Goal: Transaction & Acquisition: Book appointment/travel/reservation

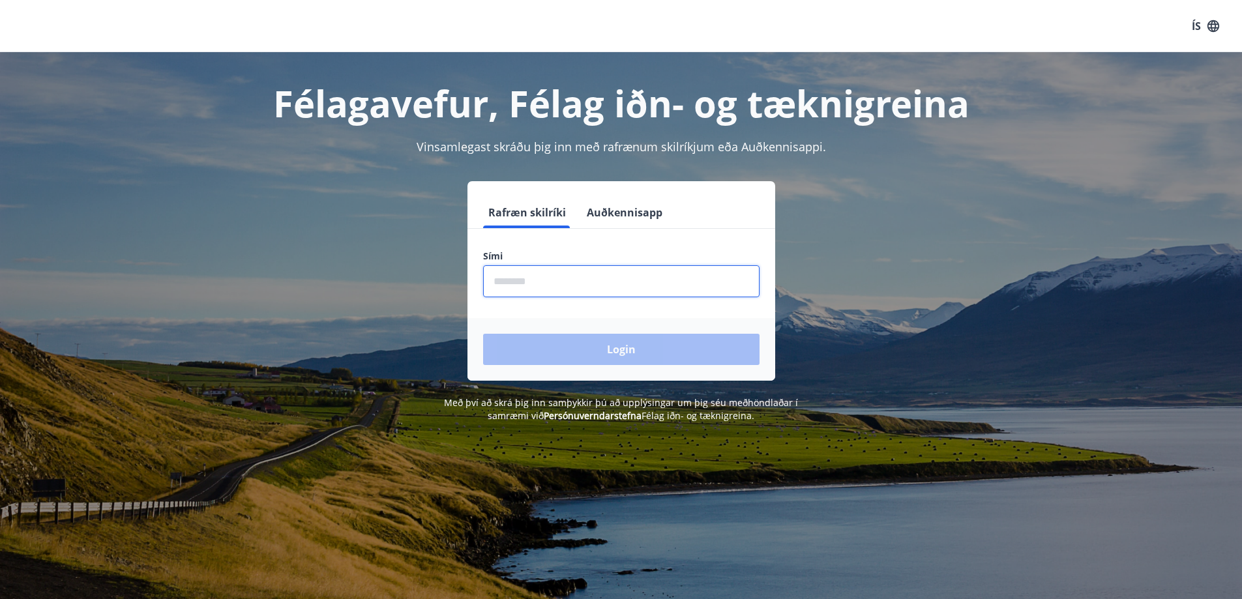
click at [552, 283] on input "phone" at bounding box center [621, 281] width 276 height 32
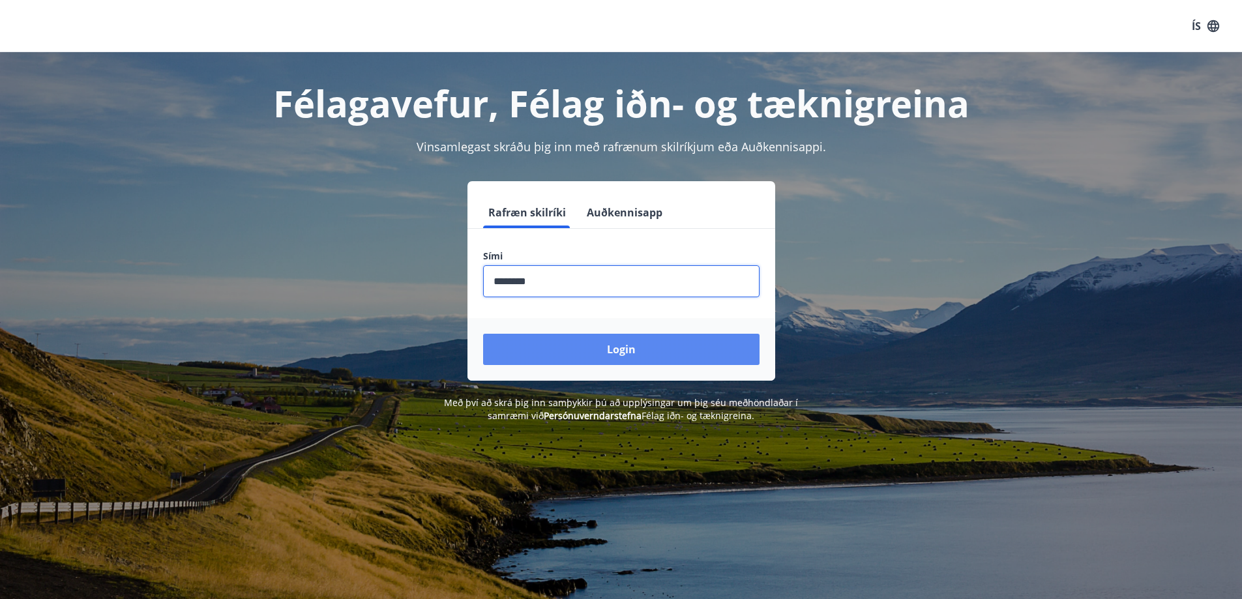
type input "********"
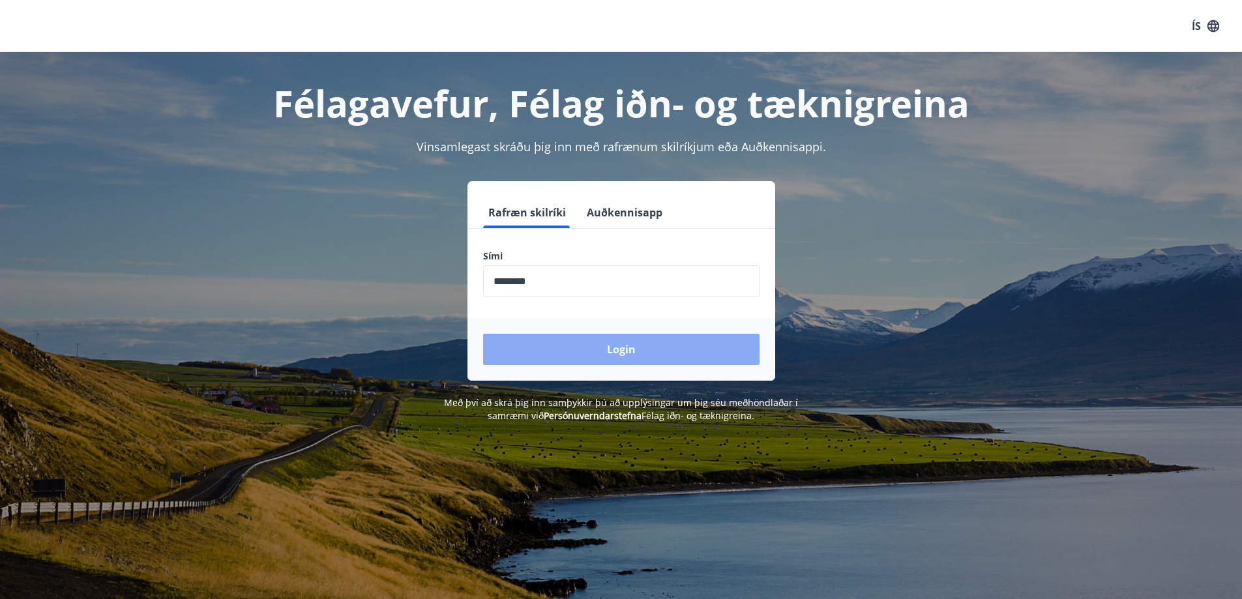
click at [565, 347] on button "Login" at bounding box center [621, 349] width 276 height 31
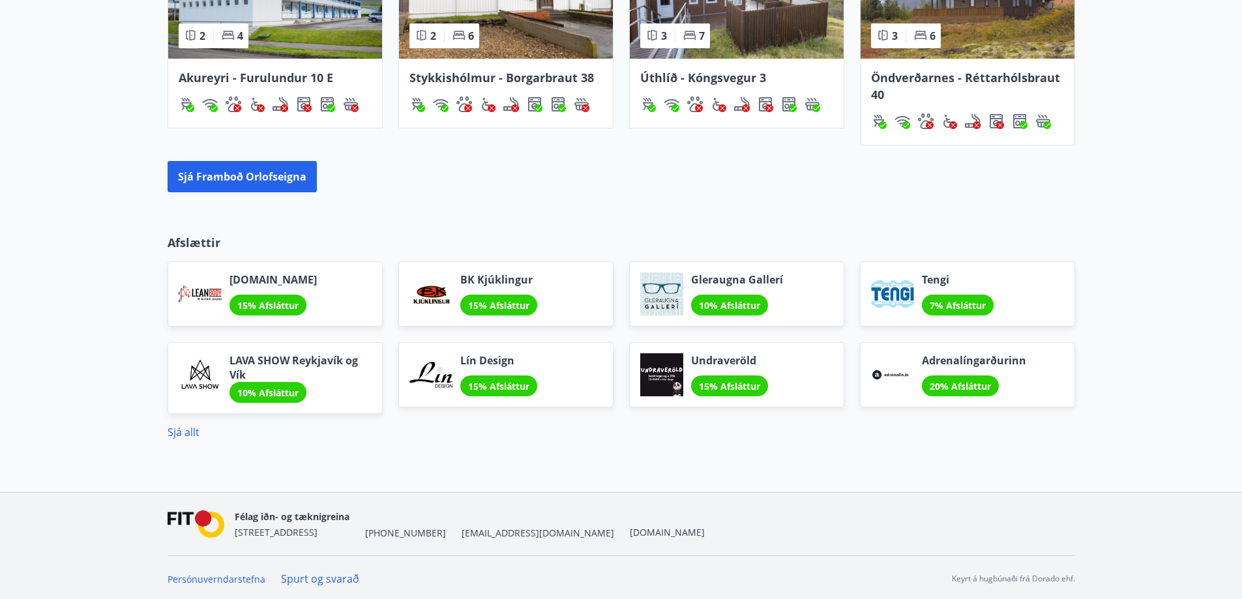
scroll to position [951, 0]
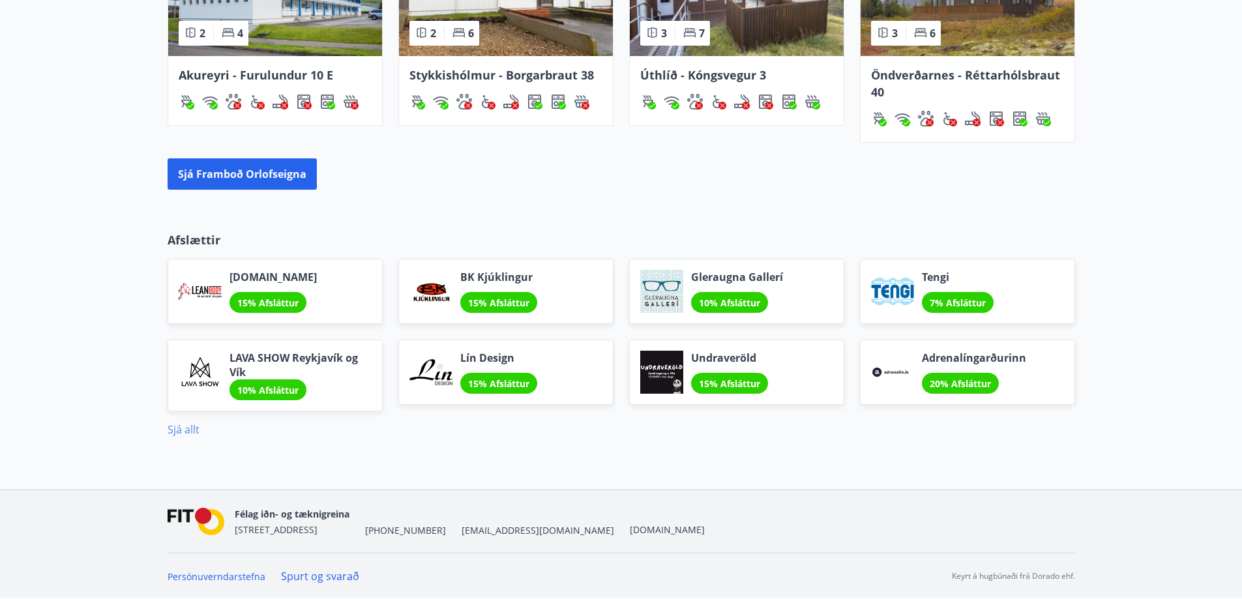
click at [185, 425] on link "Sjá allt" at bounding box center [184, 430] width 32 height 14
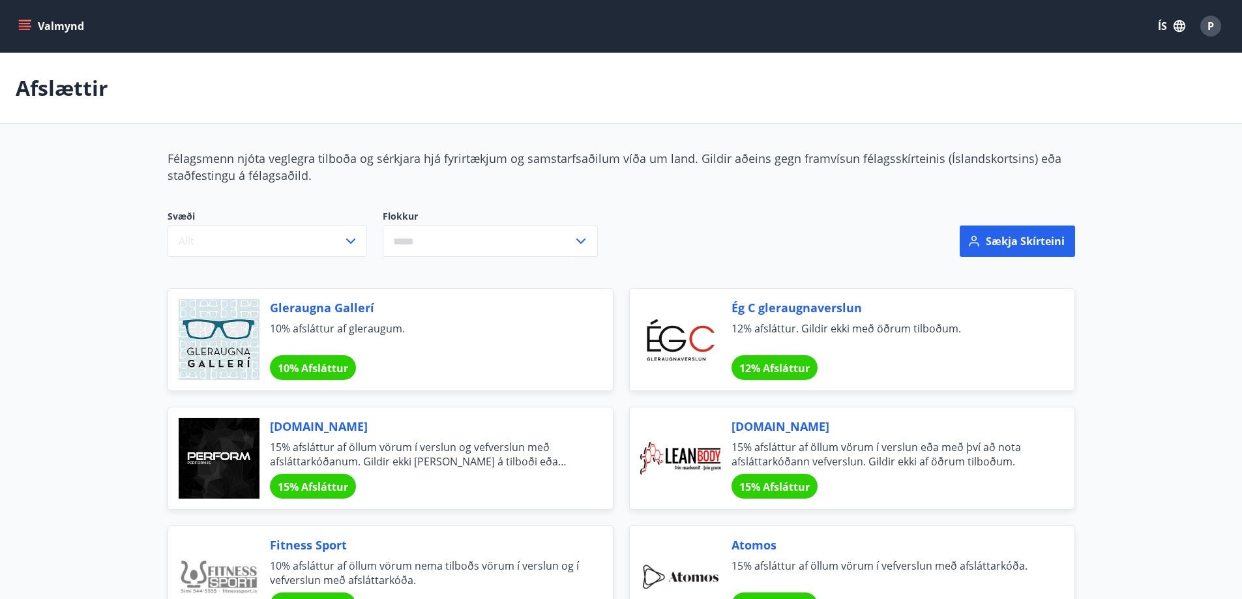
click at [33, 29] on button "Valmynd" at bounding box center [53, 25] width 74 height 23
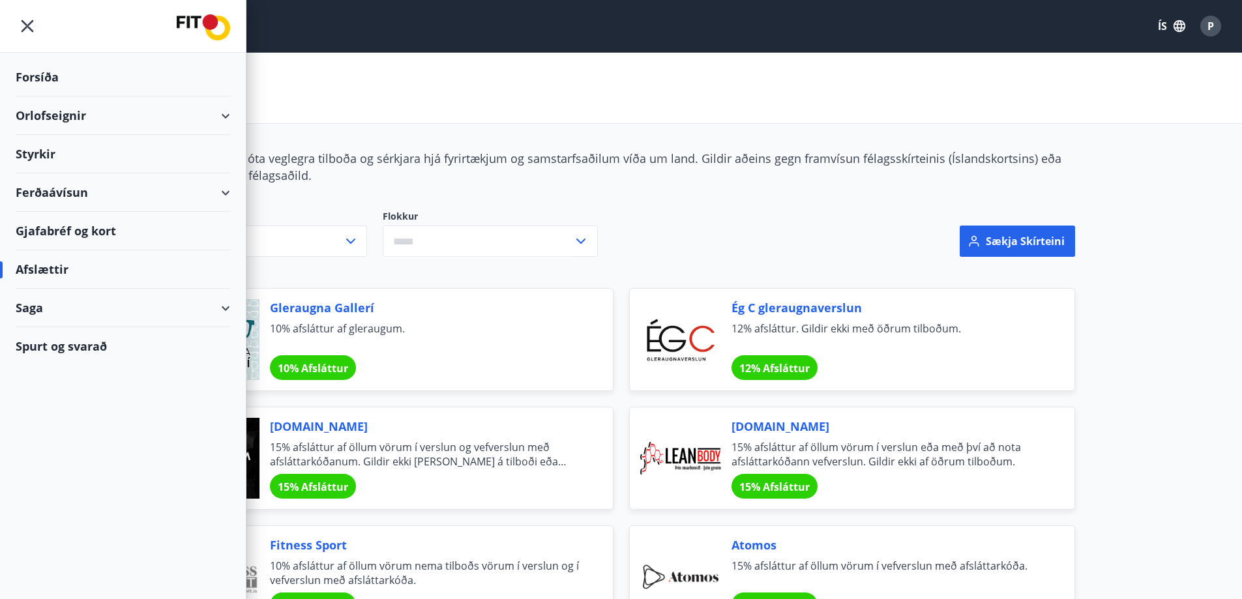
click at [224, 117] on div "Orlofseignir" at bounding box center [123, 116] width 215 height 38
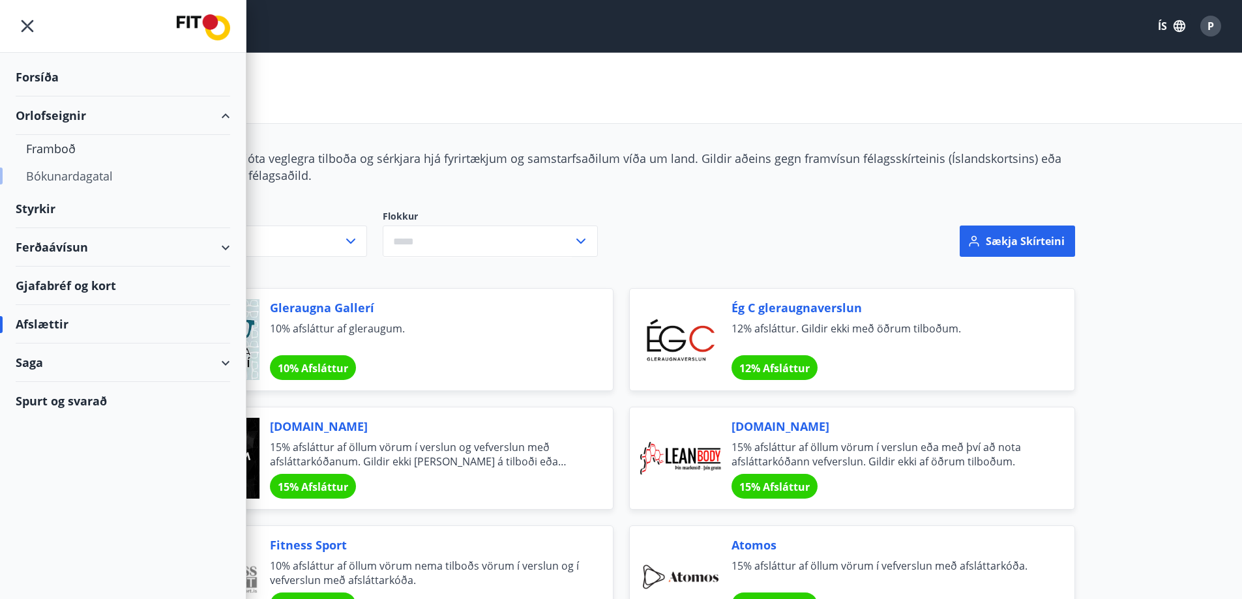
click at [99, 173] on div "Bókunardagatal" at bounding box center [123, 175] width 194 height 27
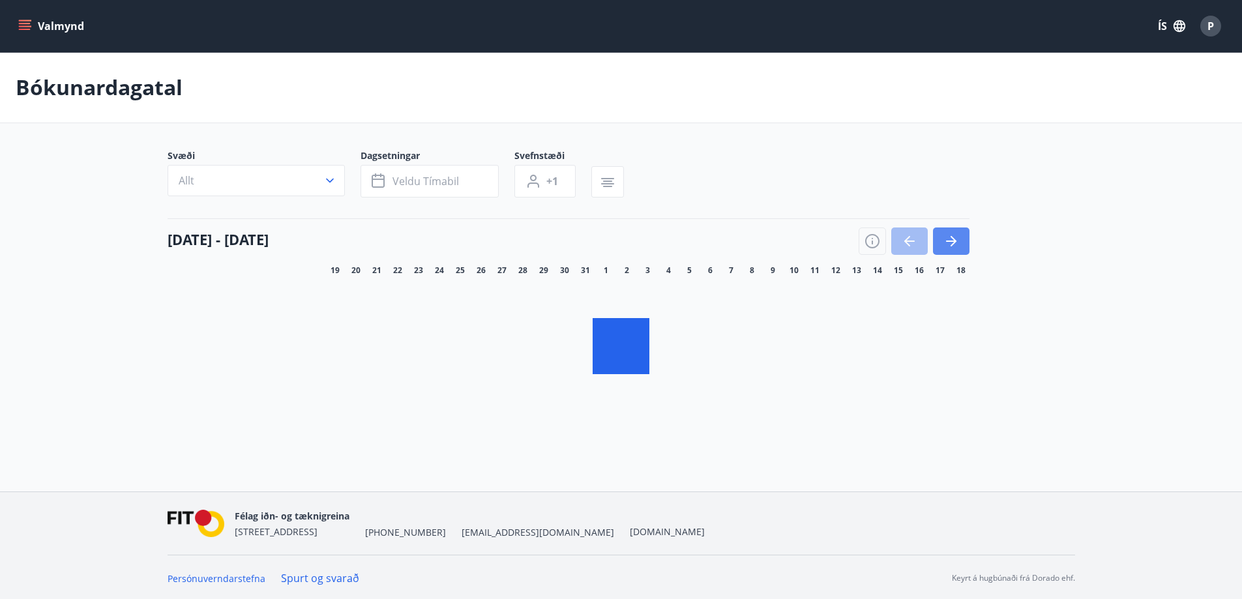
click at [966, 243] on button "button" at bounding box center [951, 241] width 37 height 27
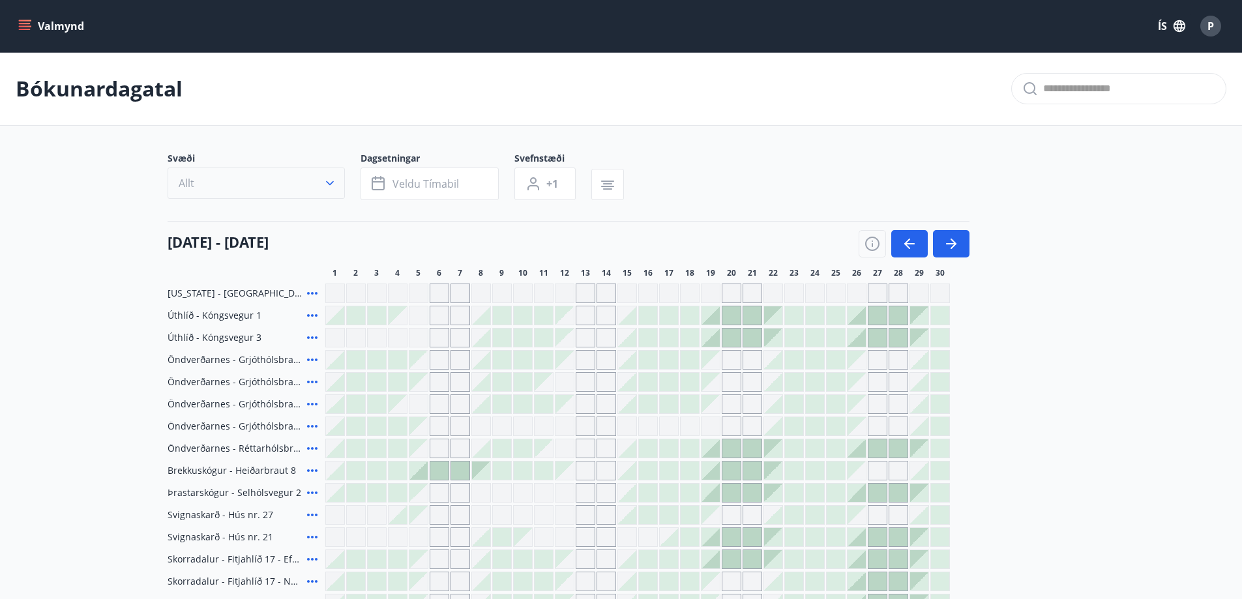
click at [332, 182] on icon "button" at bounding box center [330, 183] width 8 height 5
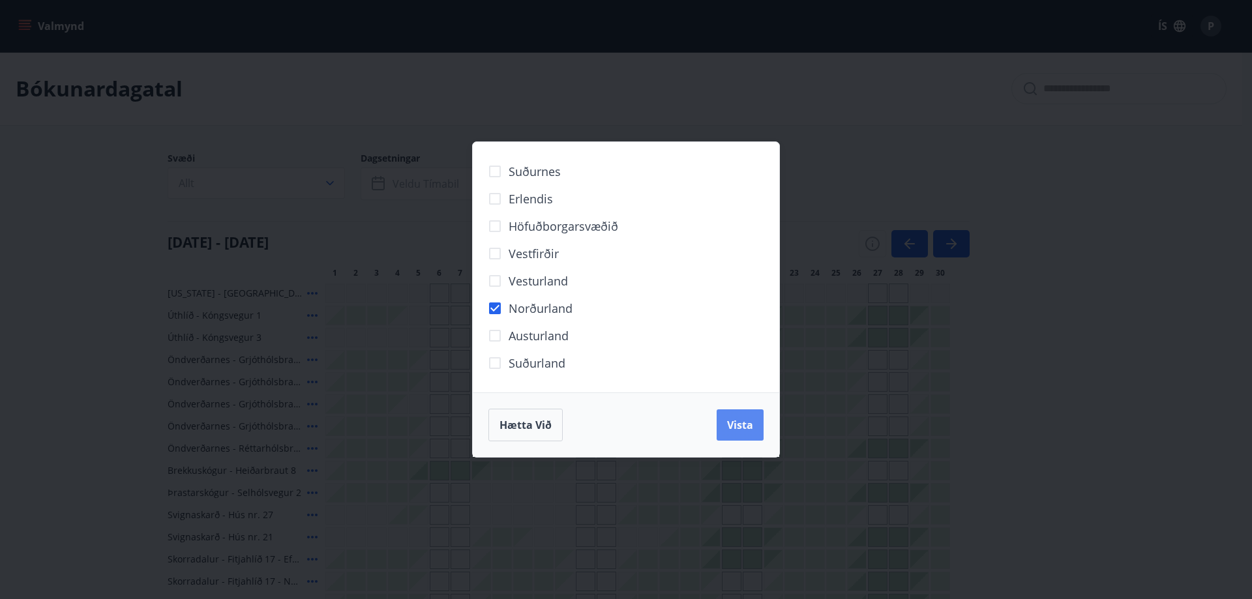
click at [746, 428] on span "Vista" at bounding box center [740, 425] width 26 height 14
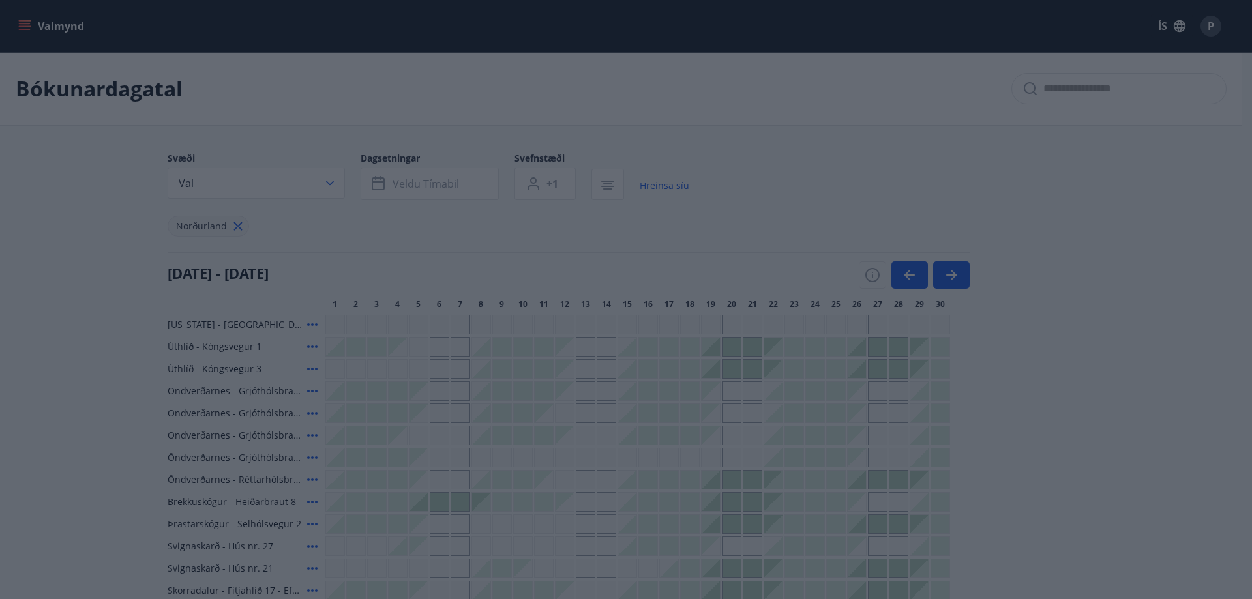
click at [433, 182] on div "Suðurnes Erlendis Höfuðborgarsvæðið [GEOGRAPHIC_DATA] [GEOGRAPHIC_DATA] [GEOGRA…" at bounding box center [626, 299] width 1252 height 599
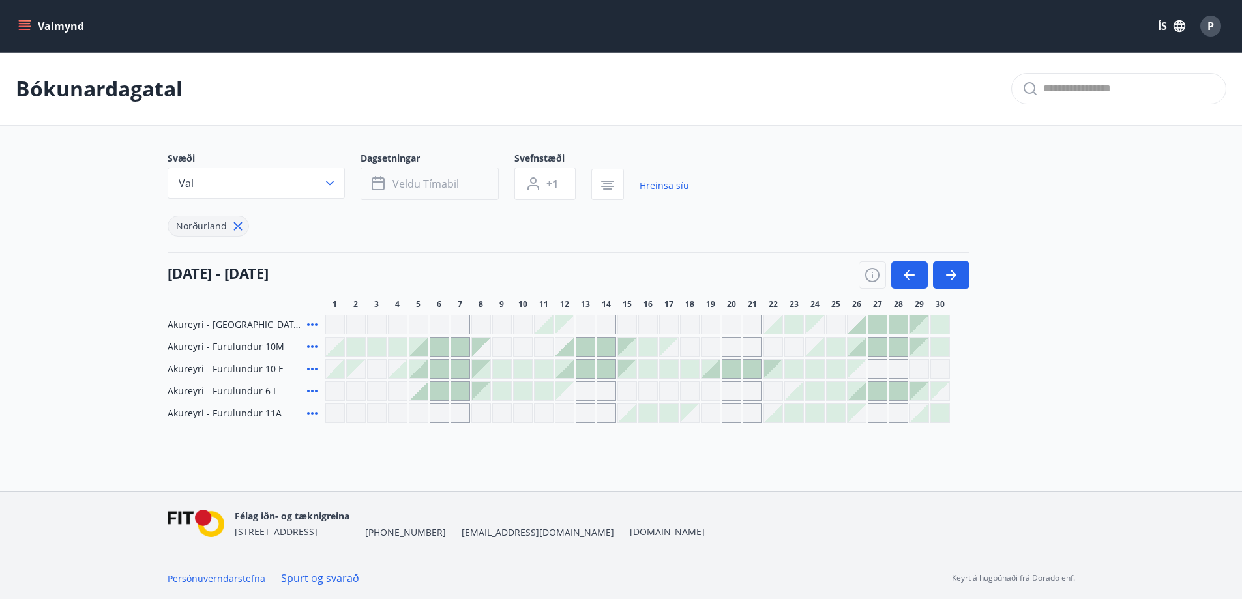
click at [430, 182] on span "Veldu tímabil" at bounding box center [426, 184] width 67 height 14
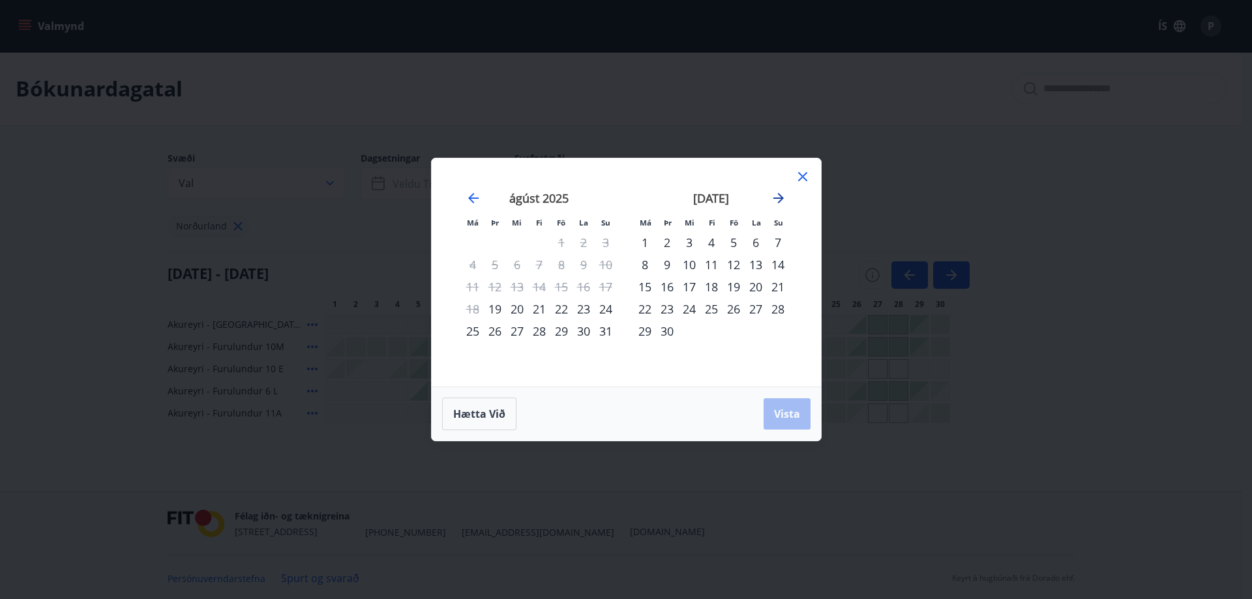
click at [776, 196] on icon "Move forward to switch to the next month." at bounding box center [779, 198] width 16 height 16
click at [736, 315] on div "21" at bounding box center [733, 309] width 22 height 22
click at [646, 330] on div "24" at bounding box center [645, 331] width 22 height 22
click at [774, 417] on span "Vista" at bounding box center [787, 414] width 26 height 14
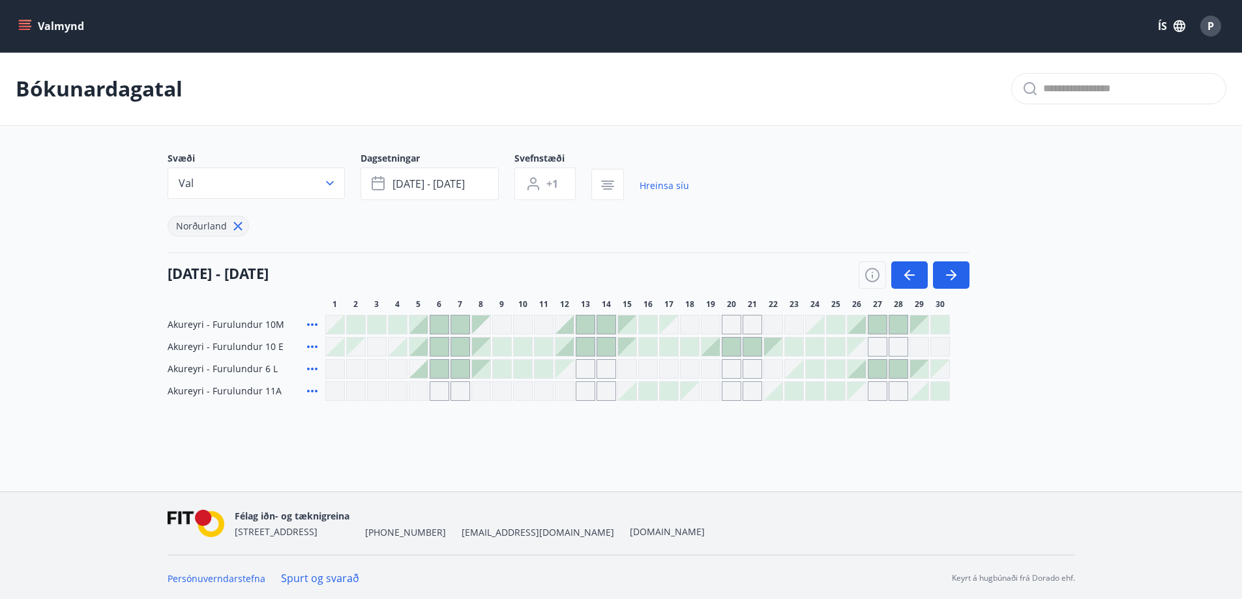
scroll to position [2, 0]
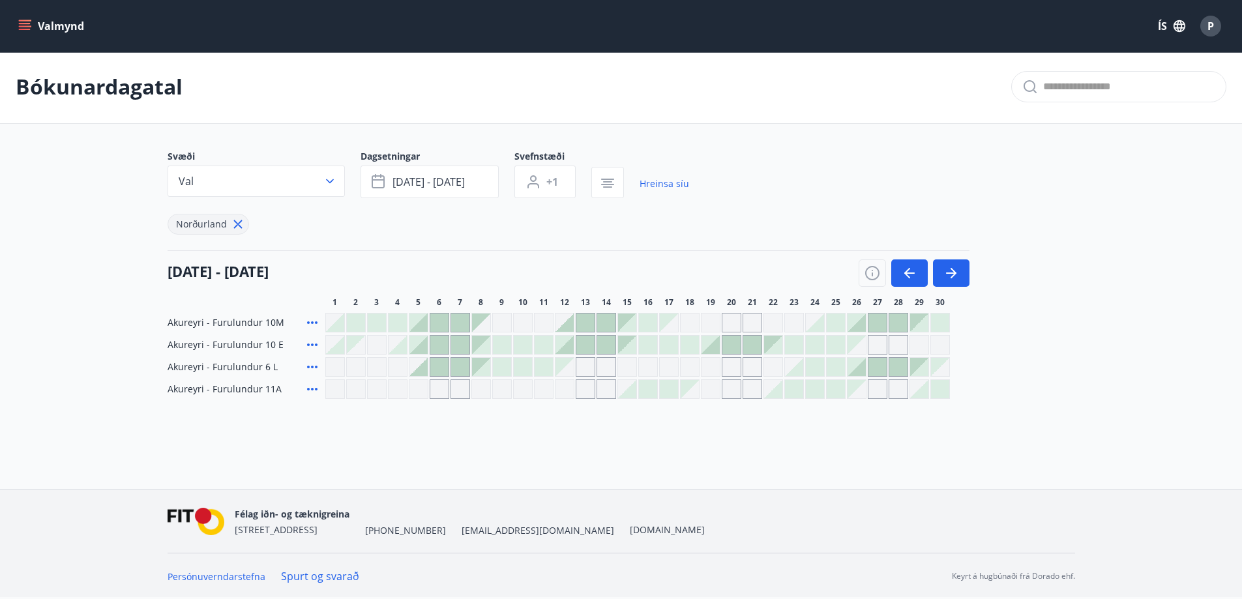
click at [496, 230] on div "Norðurland" at bounding box center [429, 216] width 522 height 37
click at [759, 200] on div "Svæði Val Dagsetningar [DATE] - [DATE] Svefnstæði +1 Hreinsa síu Norðurland" at bounding box center [622, 192] width 908 height 85
click at [31, 23] on button "Valmynd" at bounding box center [53, 25] width 74 height 23
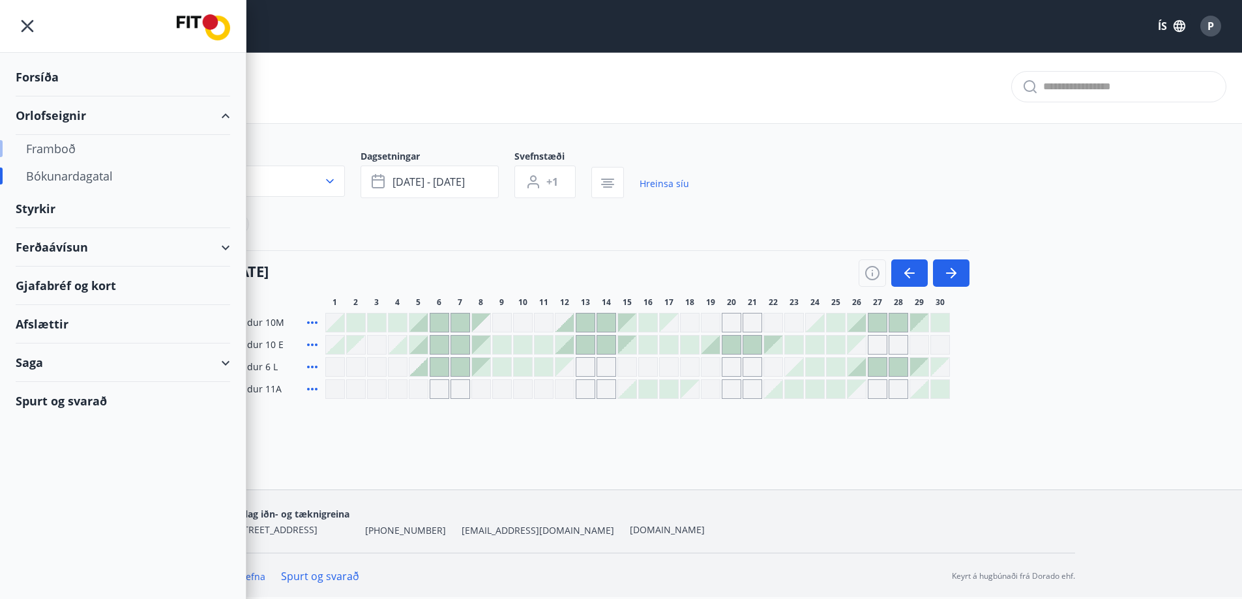
click at [64, 144] on div "Framboð" at bounding box center [123, 148] width 194 height 27
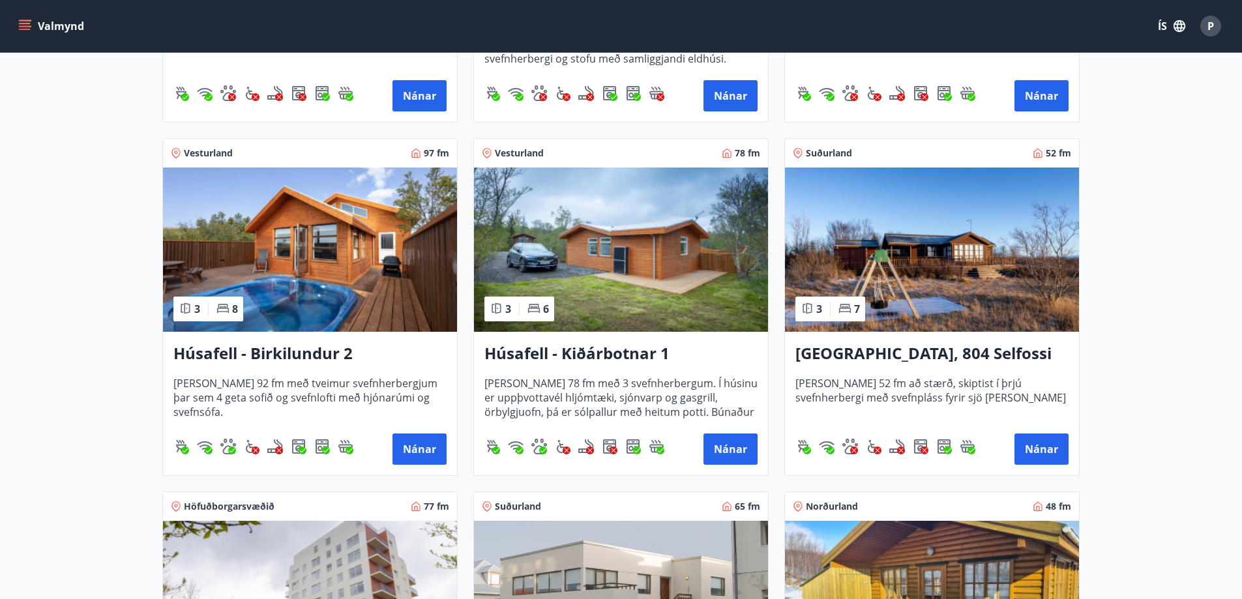
scroll to position [869, 0]
click at [304, 360] on h3 "Húsafell - Birkilundur 2" at bounding box center [309, 353] width 273 height 23
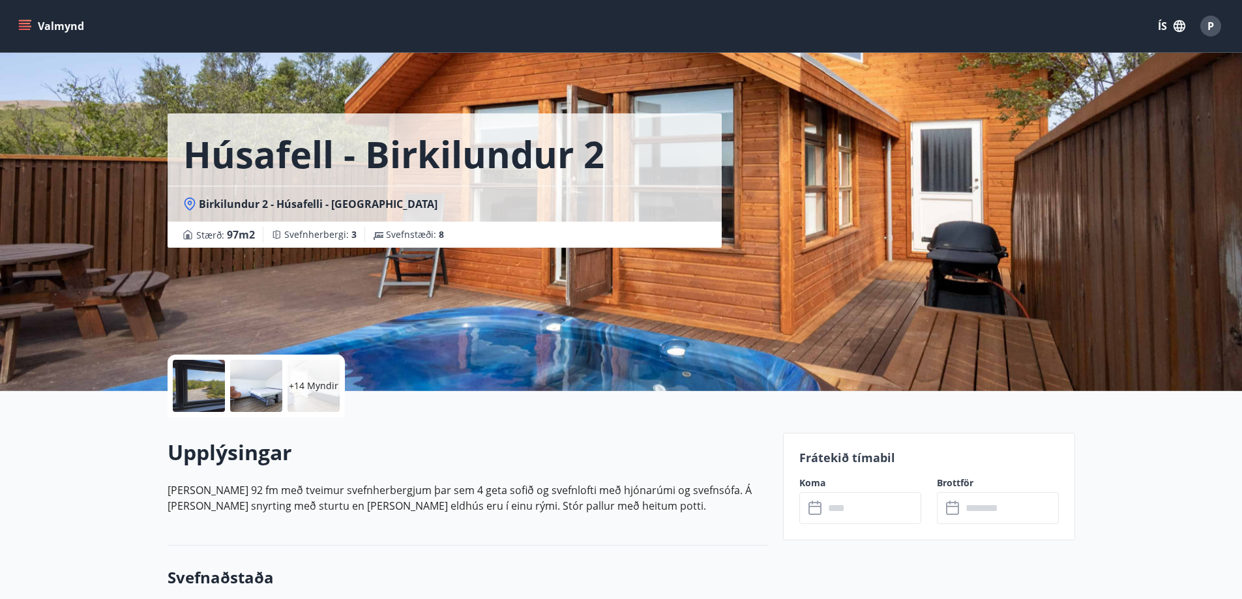
click at [328, 397] on div "+14 Myndir" at bounding box center [314, 386] width 52 height 52
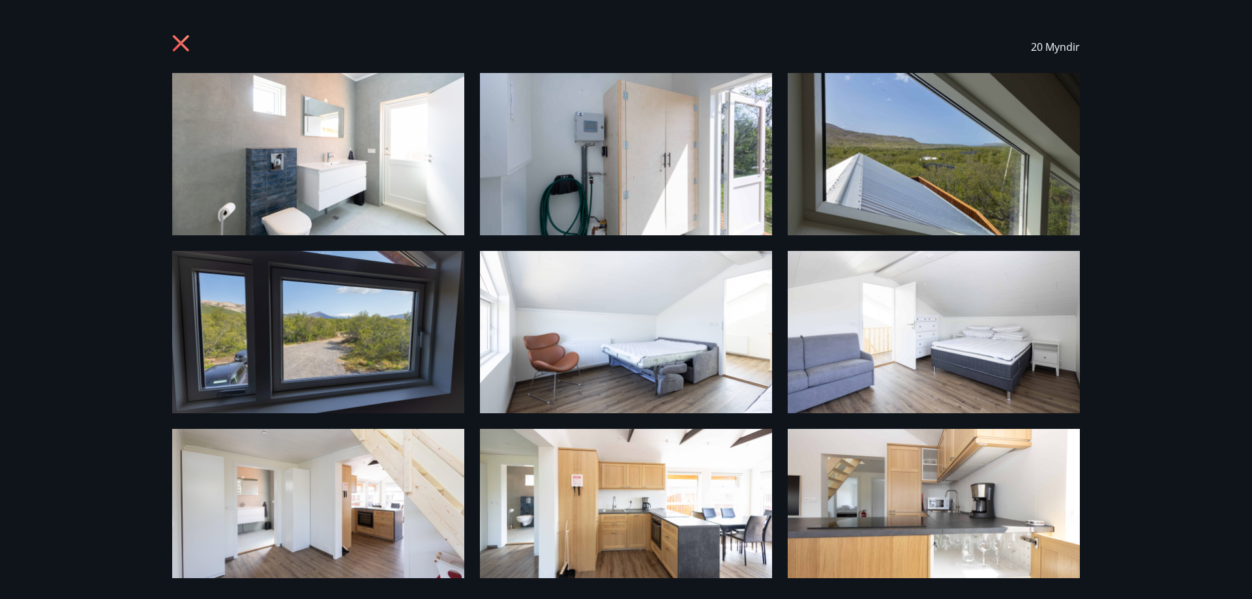
click at [177, 37] on icon at bounding box center [182, 45] width 21 height 21
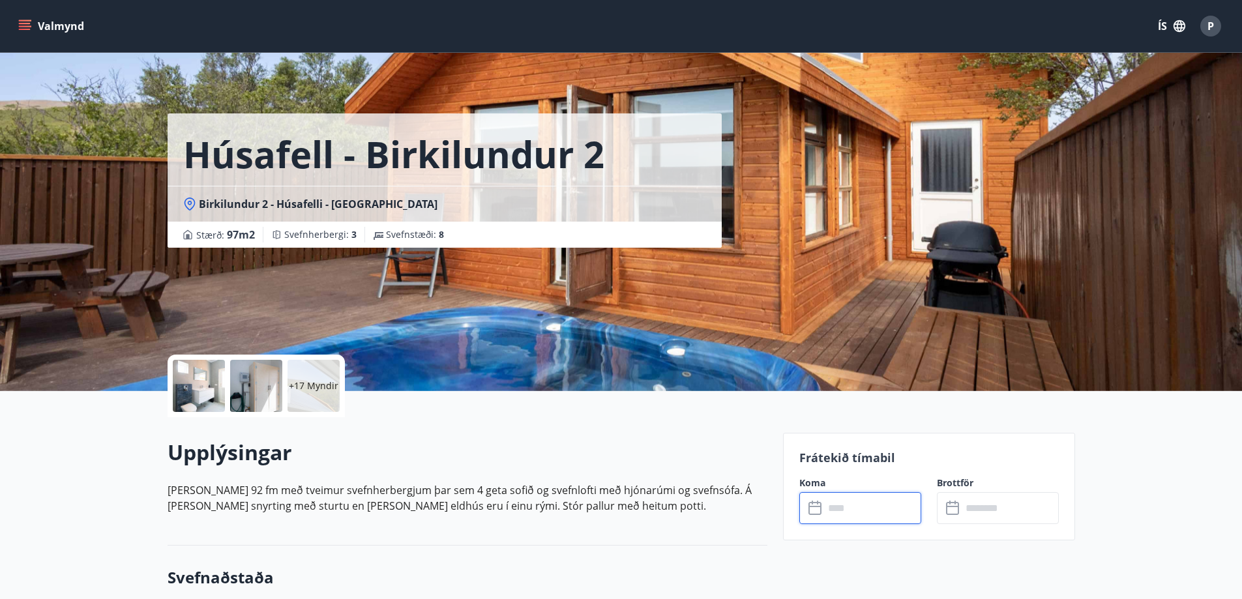
click at [849, 513] on input "text" at bounding box center [872, 508] width 97 height 32
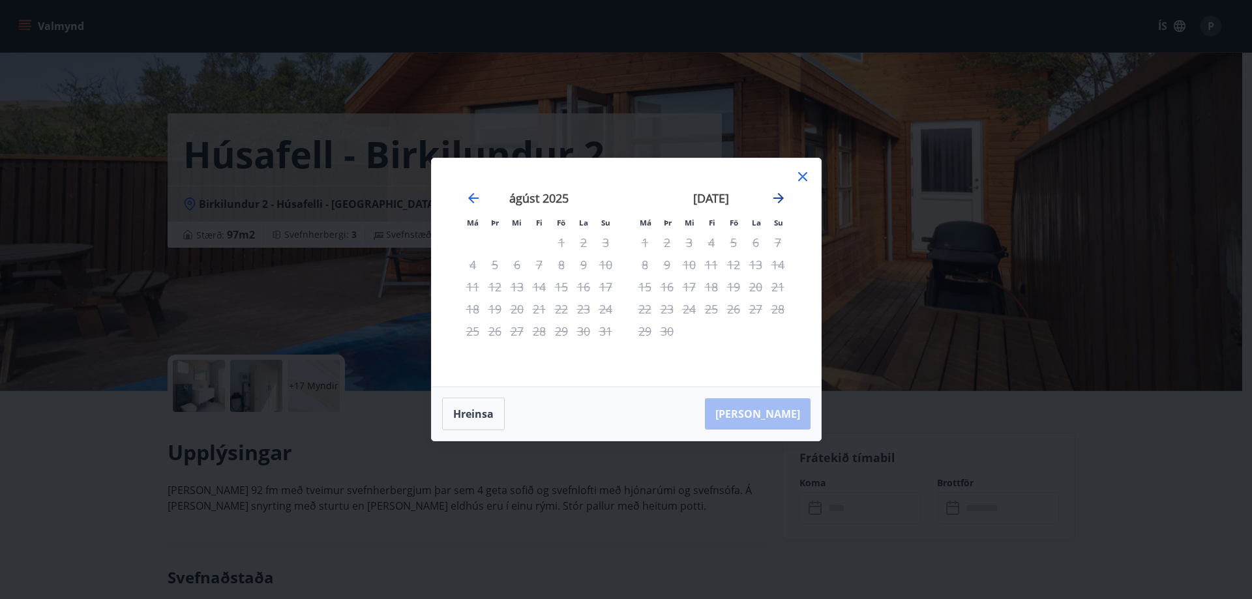
click at [777, 201] on icon "Move forward to switch to the next month." at bounding box center [779, 198] width 16 height 16
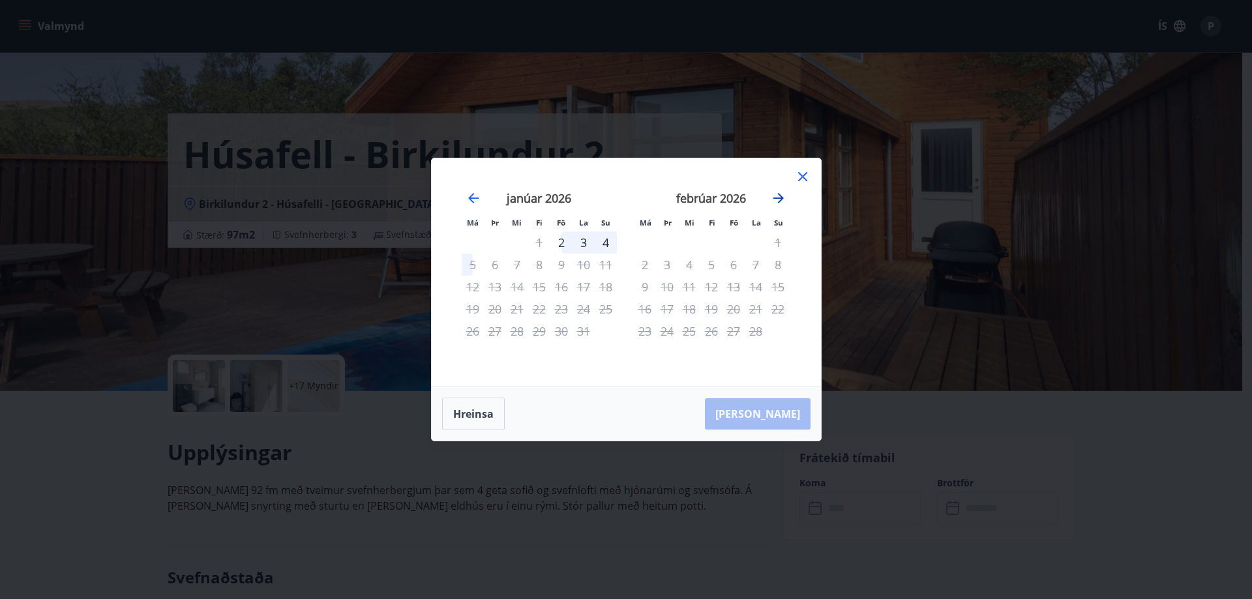
click at [777, 201] on icon "Move forward to switch to the next month." at bounding box center [779, 198] width 16 height 16
click at [466, 194] on icon "Move backward to switch to the previous month." at bounding box center [474, 198] width 16 height 16
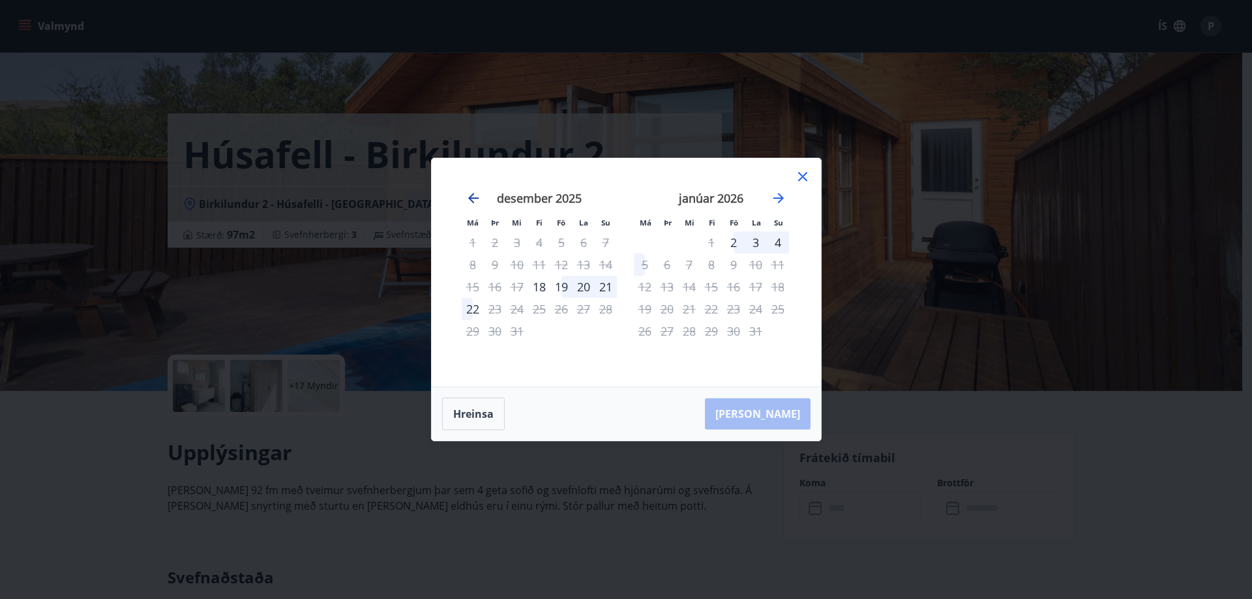
click at [466, 194] on icon "Move backward to switch to the previous month." at bounding box center [474, 198] width 16 height 16
click at [805, 177] on icon at bounding box center [803, 177] width 16 height 16
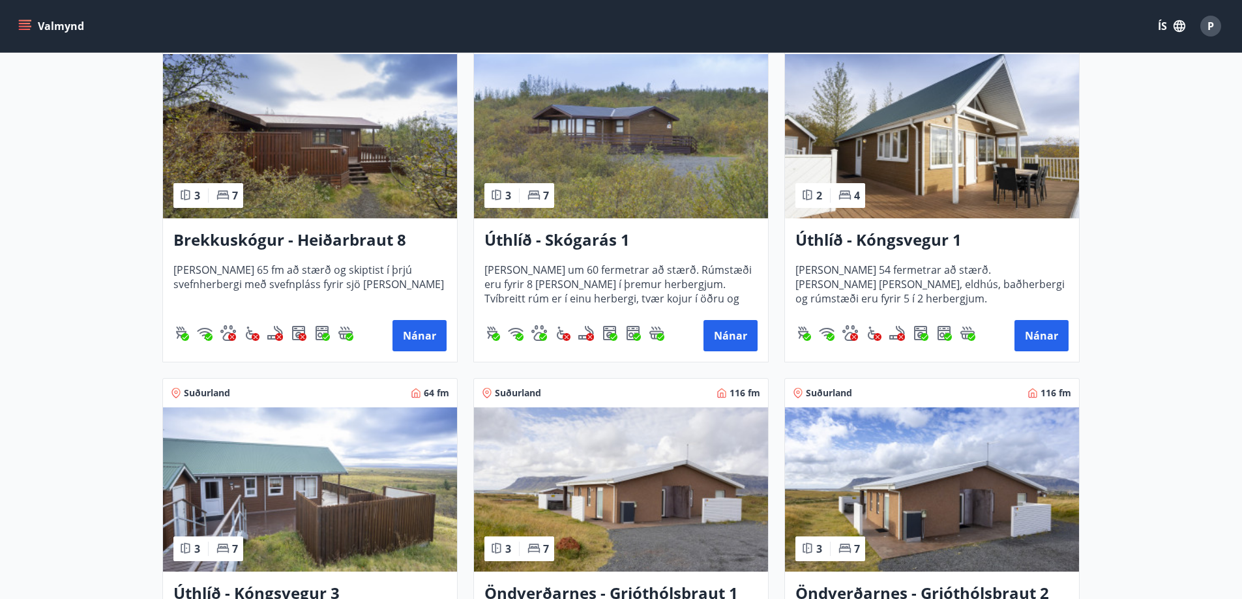
scroll to position [2042, 0]
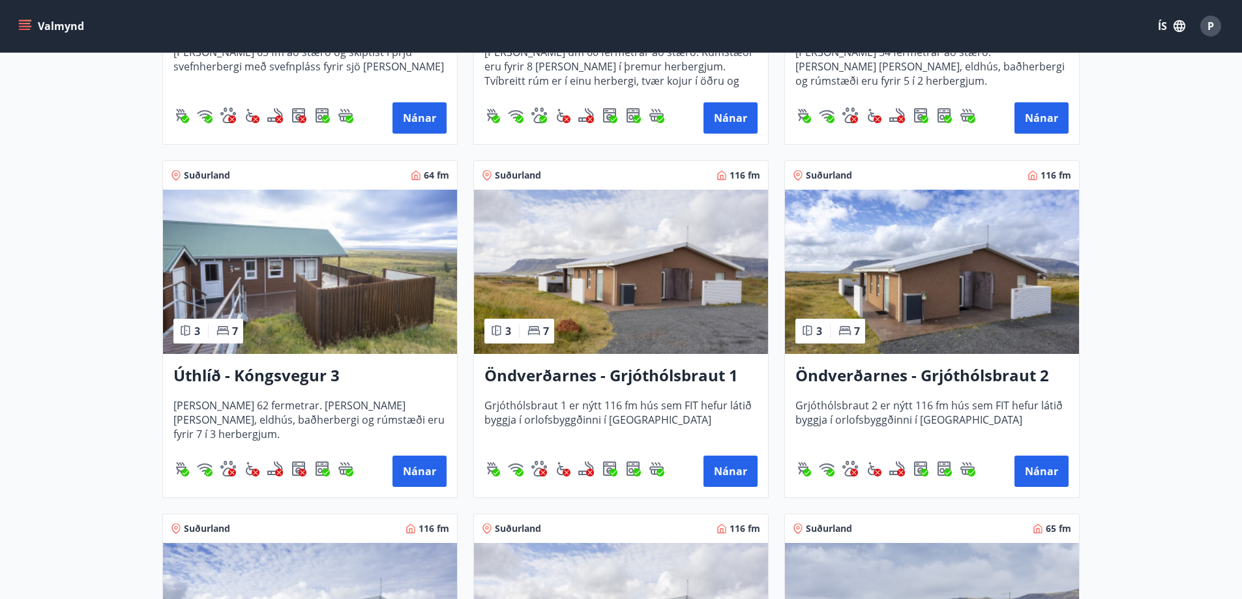
click at [659, 377] on h3 "Öndverðarnes - Grjóthólsbraut 1" at bounding box center [620, 376] width 273 height 23
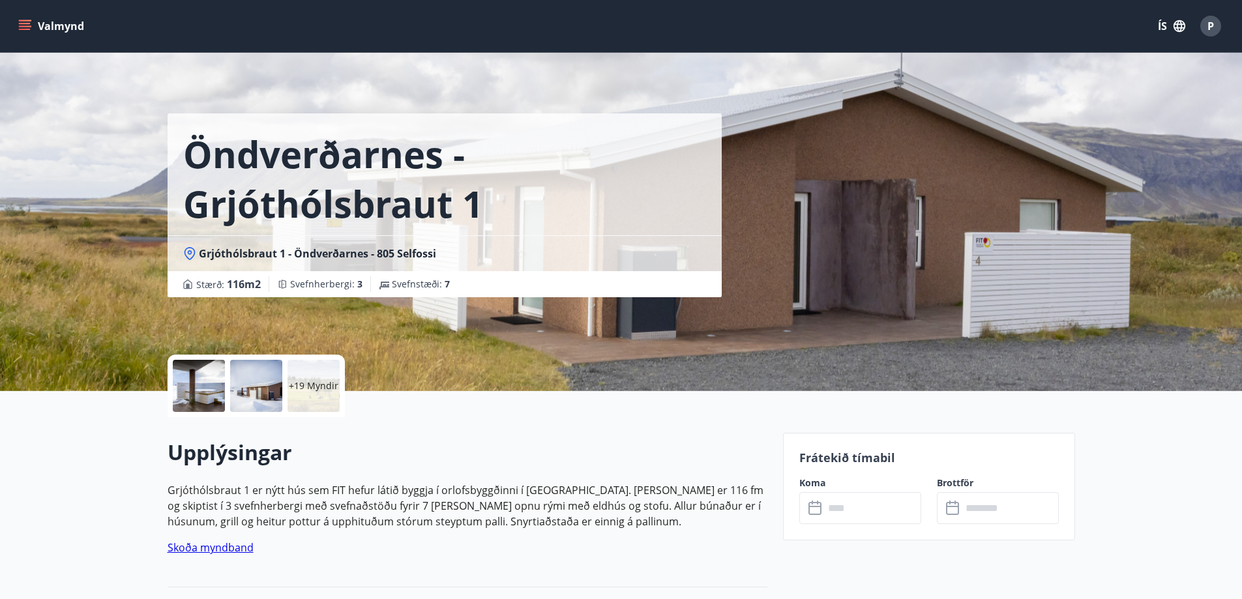
click at [854, 510] on input "text" at bounding box center [872, 508] width 97 height 32
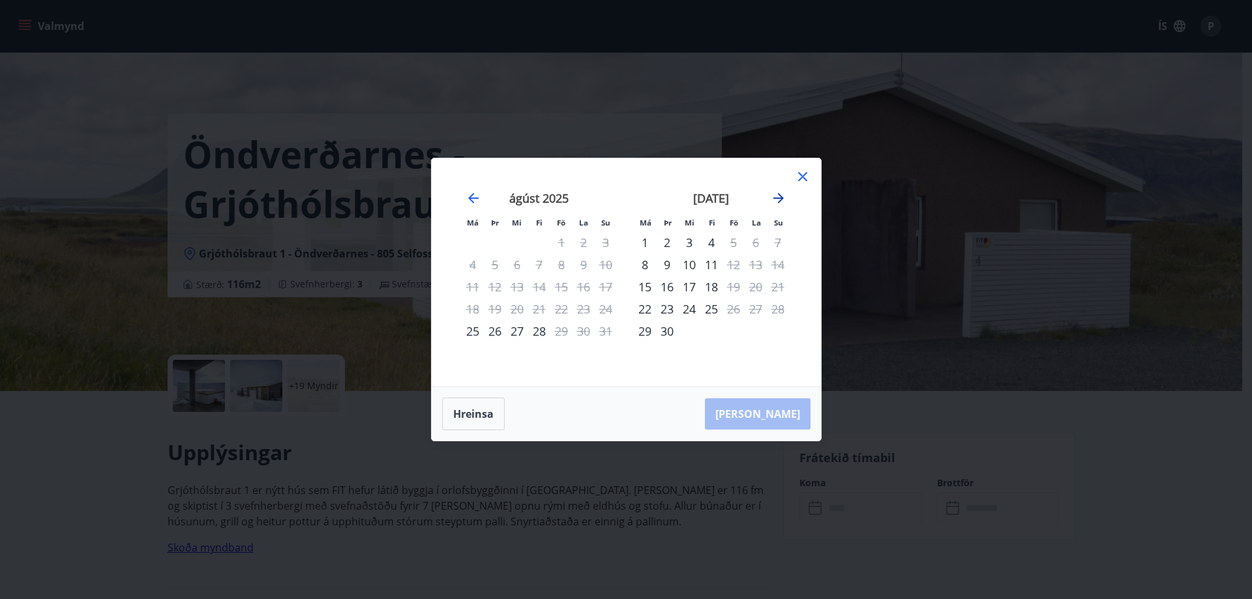
click at [780, 202] on icon "Move forward to switch to the next month." at bounding box center [779, 198] width 16 height 16
click at [803, 178] on icon at bounding box center [802, 176] width 9 height 9
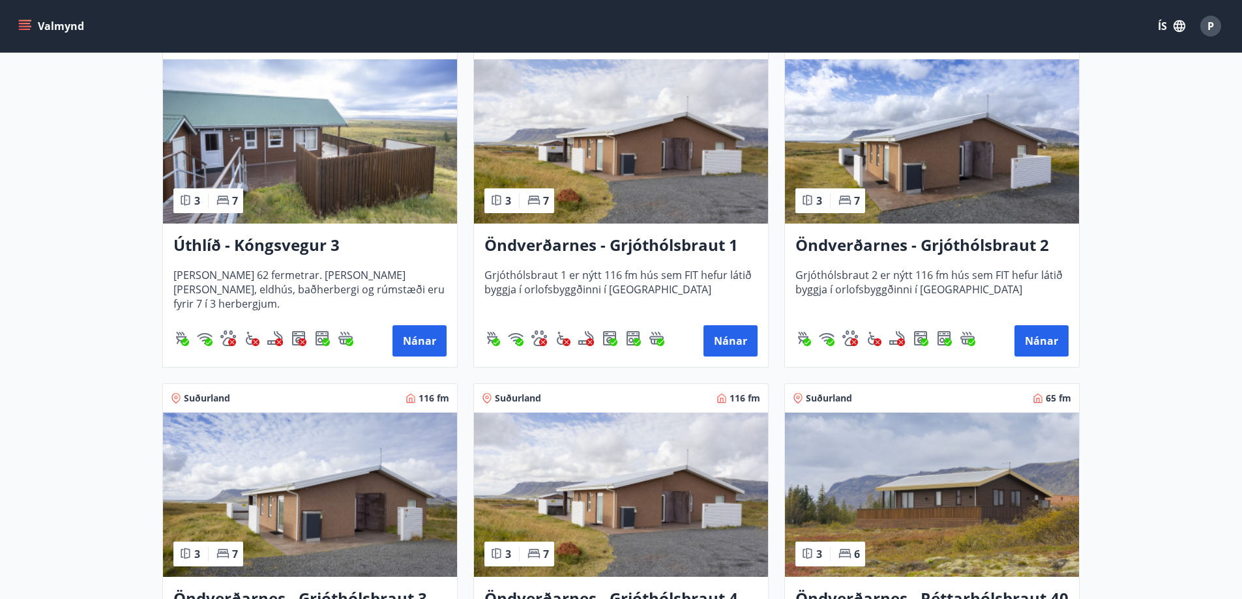
scroll to position [2390, 0]
click at [932, 246] on h3 "Öndverðarnes - Grjóthólsbraut 2" at bounding box center [932, 244] width 273 height 23
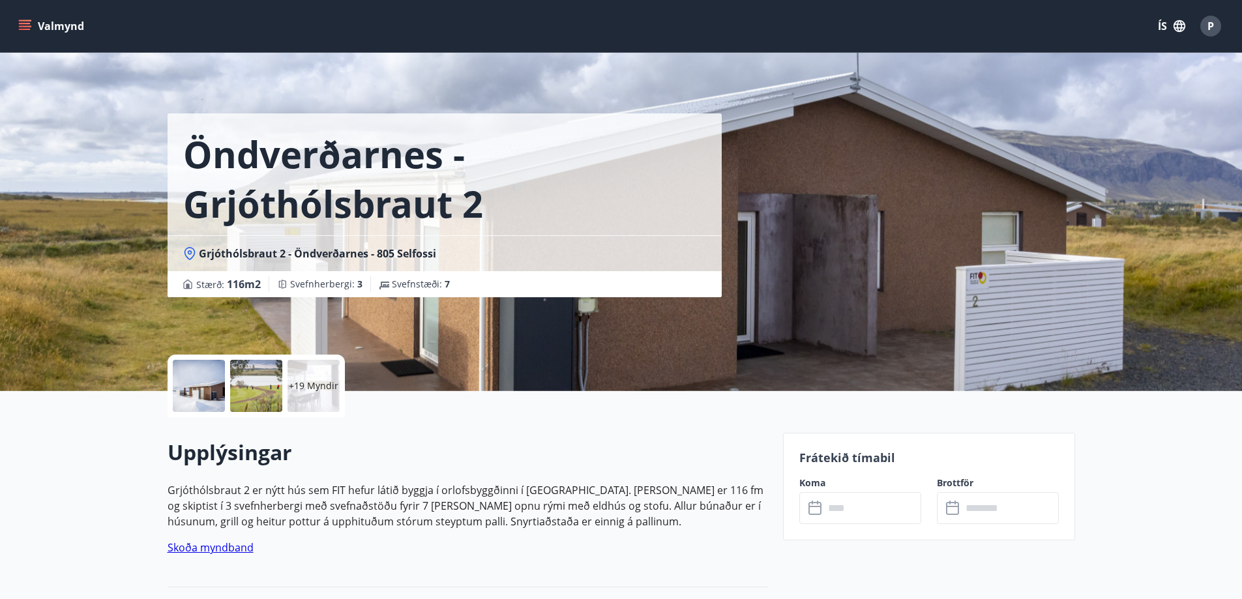
click at [867, 514] on input "text" at bounding box center [872, 508] width 97 height 32
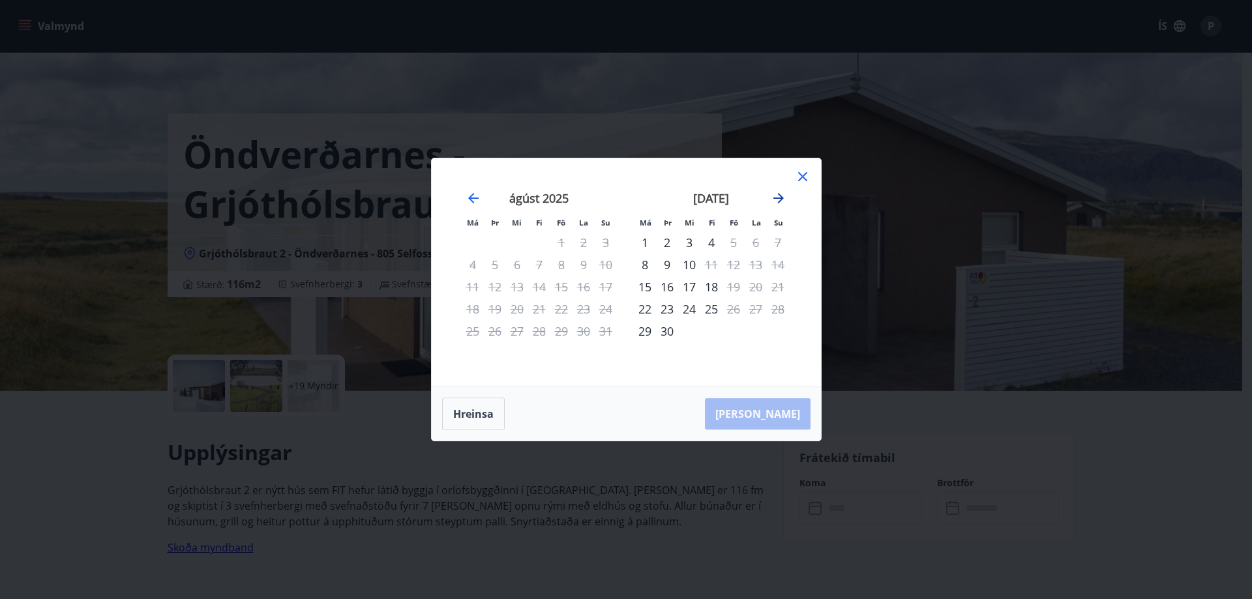
click at [781, 198] on icon "Move forward to switch to the next month." at bounding box center [778, 198] width 10 height 10
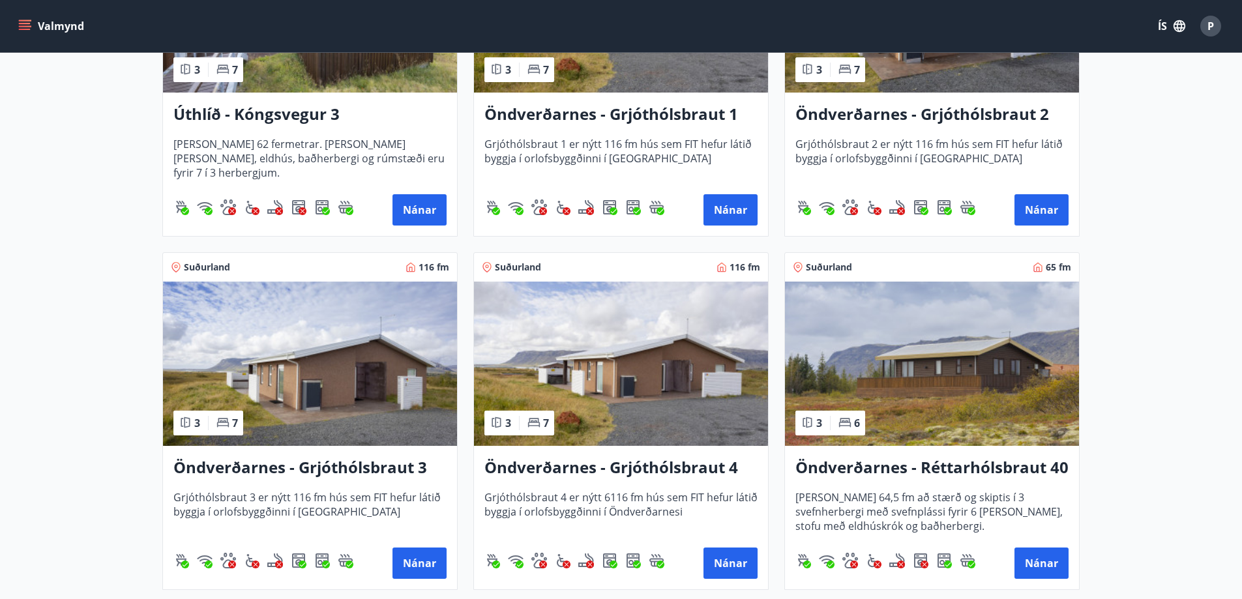
click at [267, 468] on h3 "Öndverðarnes - Grjóthólsbraut 3" at bounding box center [309, 467] width 273 height 23
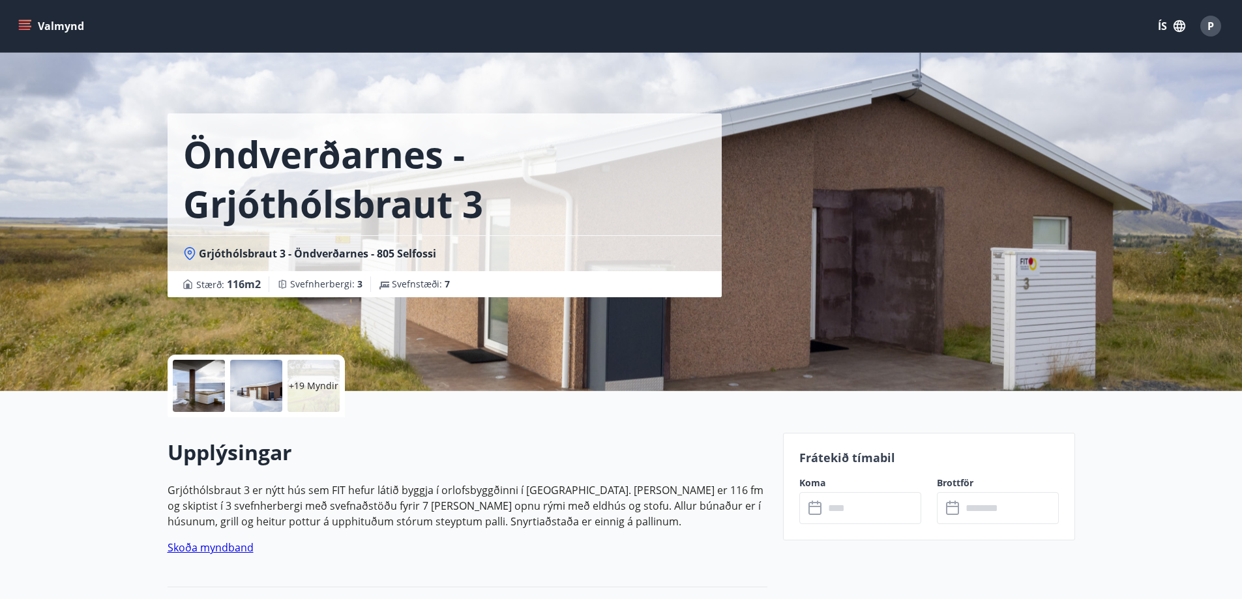
click at [859, 514] on input "text" at bounding box center [872, 508] width 97 height 32
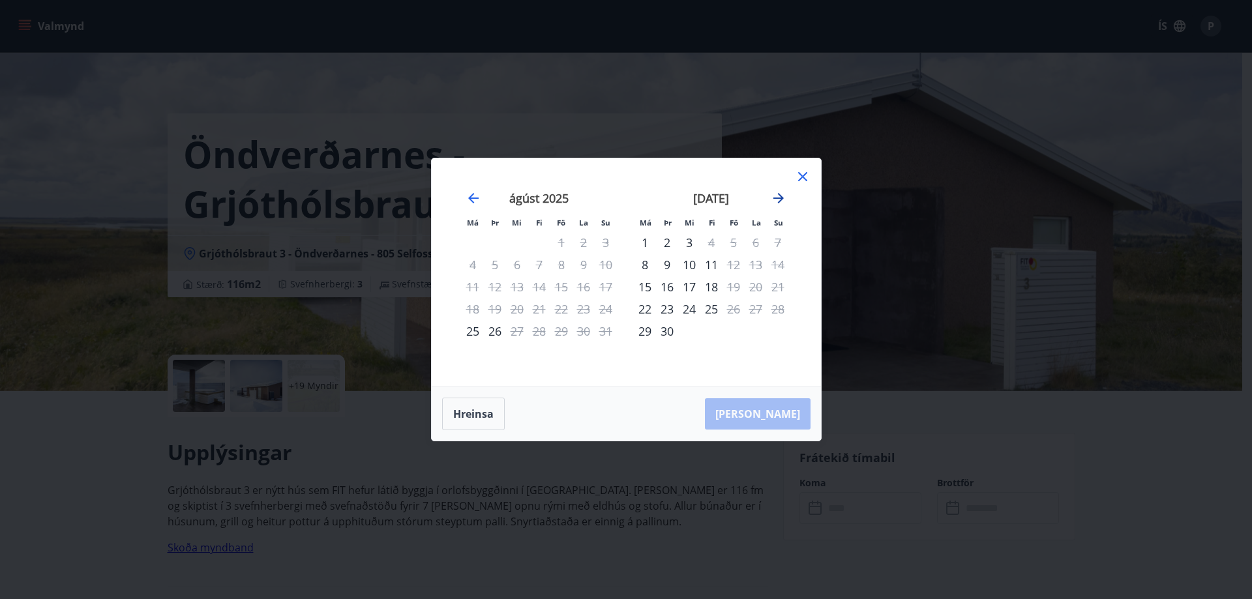
click at [783, 201] on icon "Move forward to switch to the next month." at bounding box center [779, 198] width 16 height 16
click at [781, 200] on icon "Move forward to switch to the next month." at bounding box center [778, 198] width 10 height 10
click at [804, 177] on icon at bounding box center [803, 177] width 16 height 16
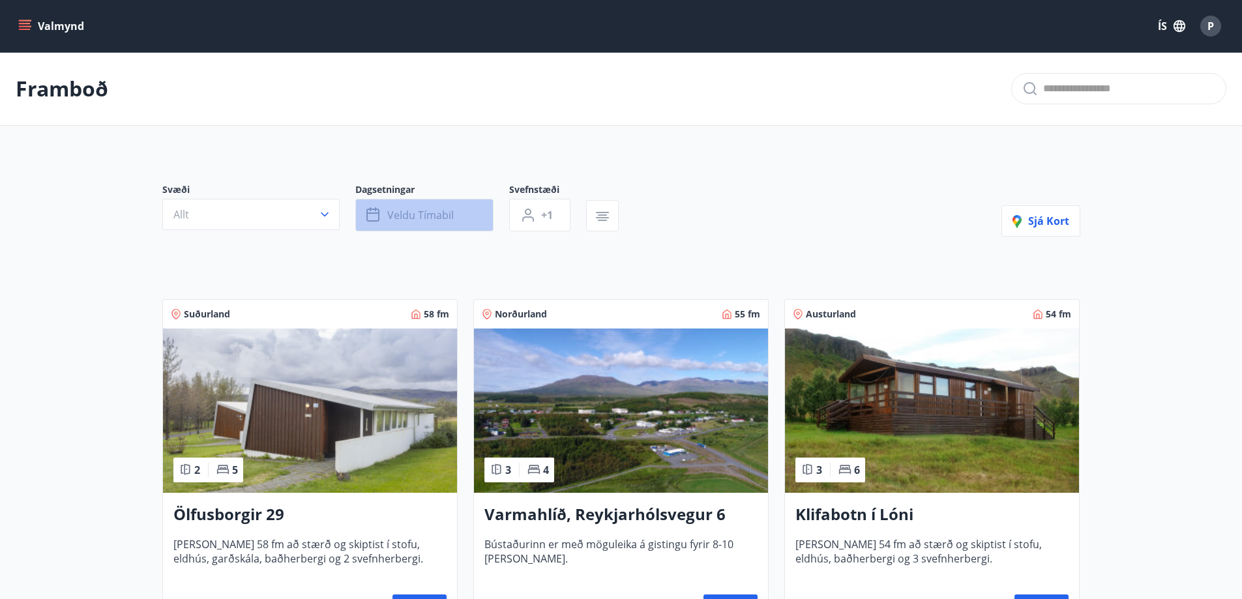
click at [404, 212] on span "Veldu tímabil" at bounding box center [420, 215] width 67 height 14
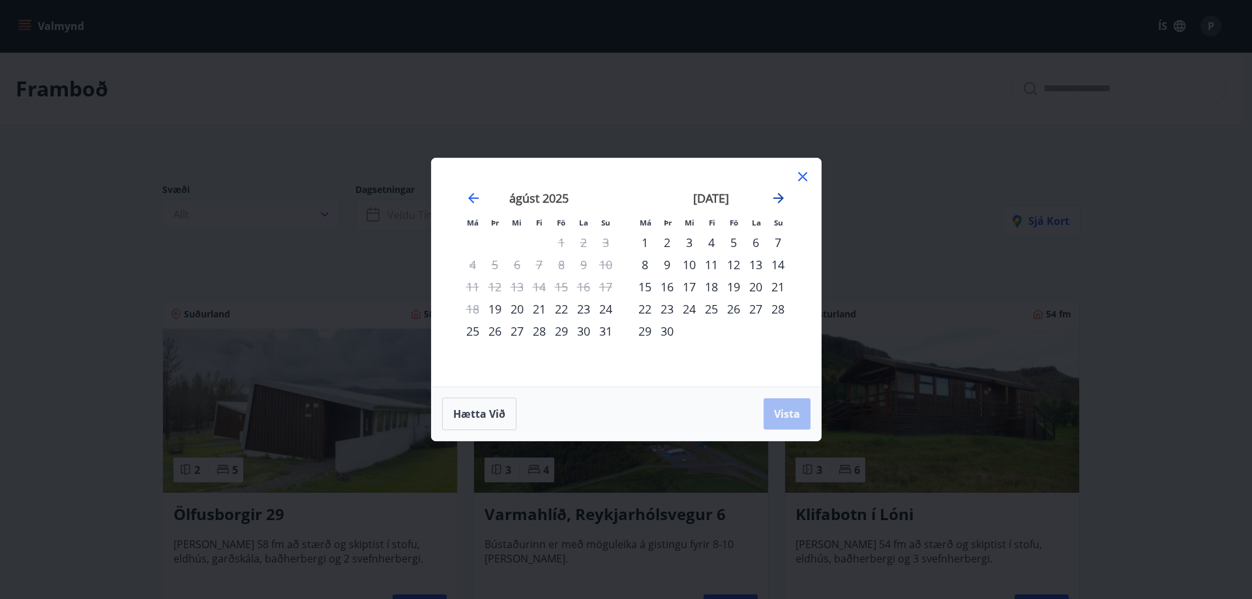
click at [779, 205] on icon "Move forward to switch to the next month." at bounding box center [779, 198] width 16 height 16
click at [563, 285] on div "17" at bounding box center [561, 287] width 22 height 22
click at [471, 314] on div "20" at bounding box center [473, 309] width 22 height 22
click at [781, 419] on span "Vista" at bounding box center [787, 414] width 26 height 14
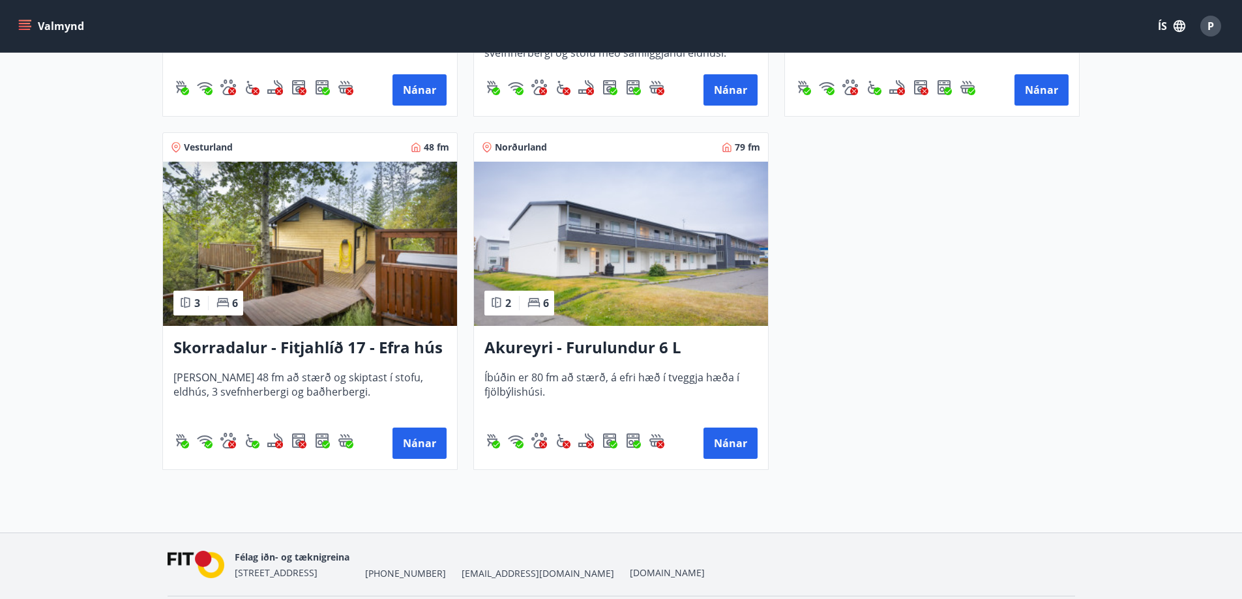
scroll to position [521, 0]
click at [366, 347] on h3 "Skorradalur - Fitjahlíð 17 - Efra hús" at bounding box center [309, 347] width 273 height 23
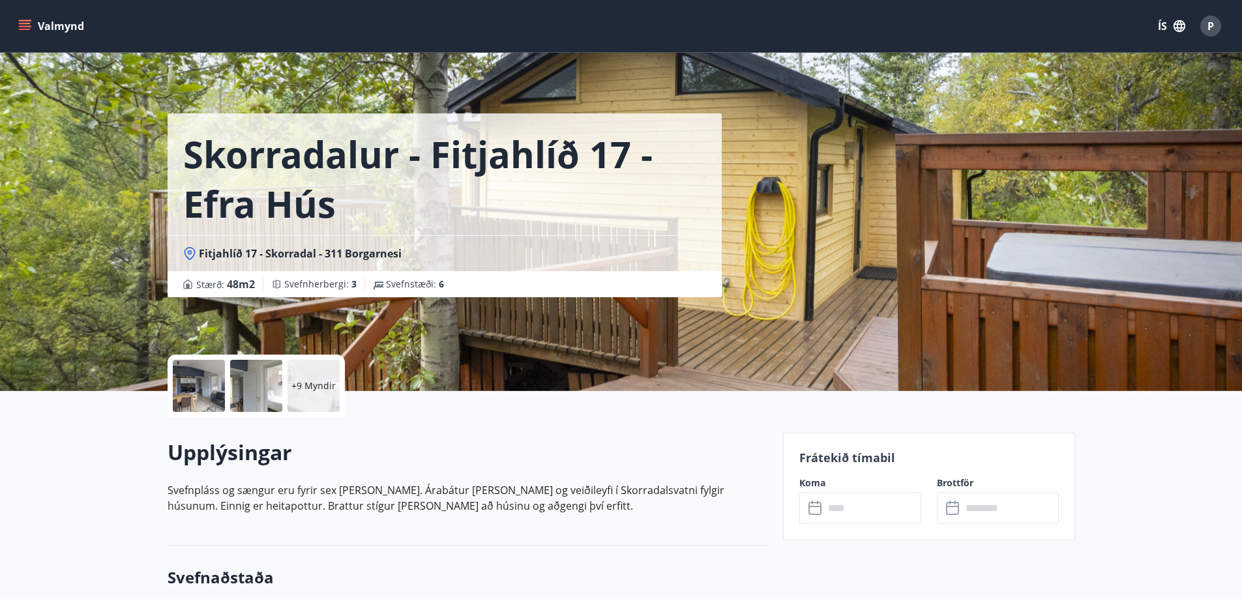
click at [212, 385] on div at bounding box center [199, 386] width 52 height 52
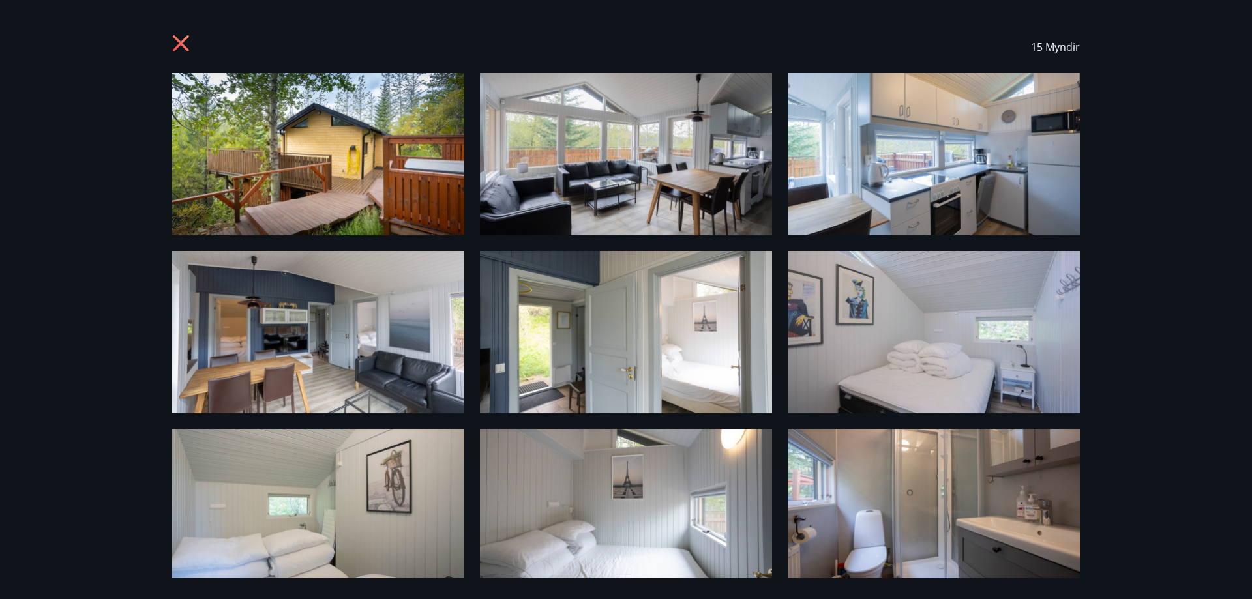
click at [183, 40] on icon at bounding box center [181, 43] width 16 height 16
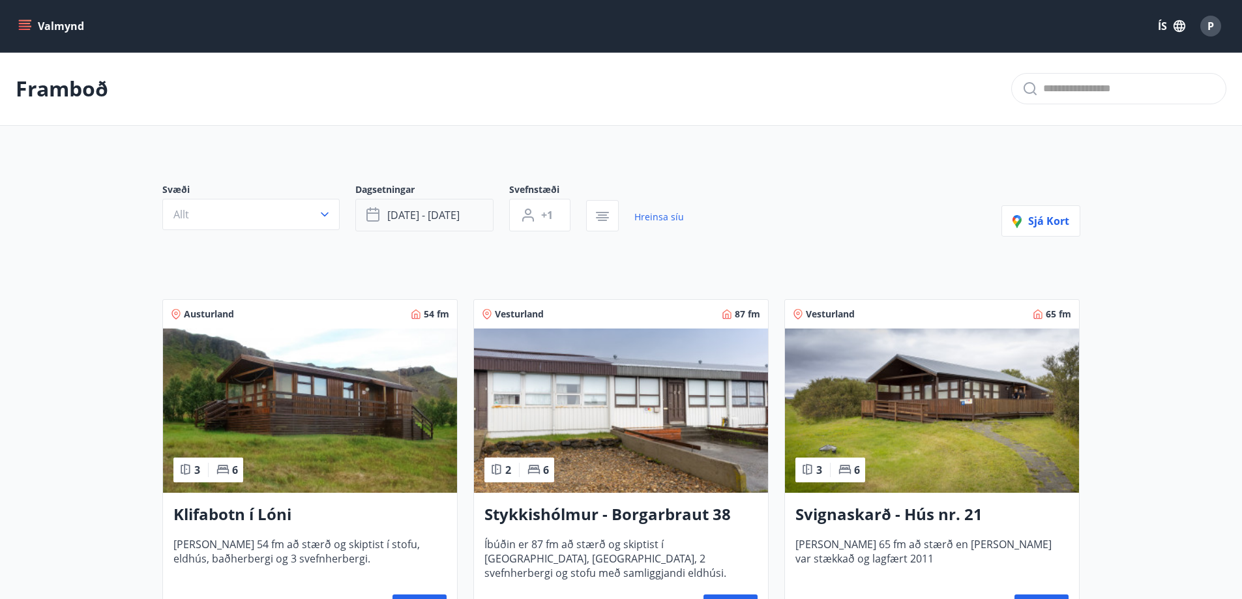
click at [436, 221] on span "[DATE] - [DATE]" at bounding box center [423, 215] width 72 height 14
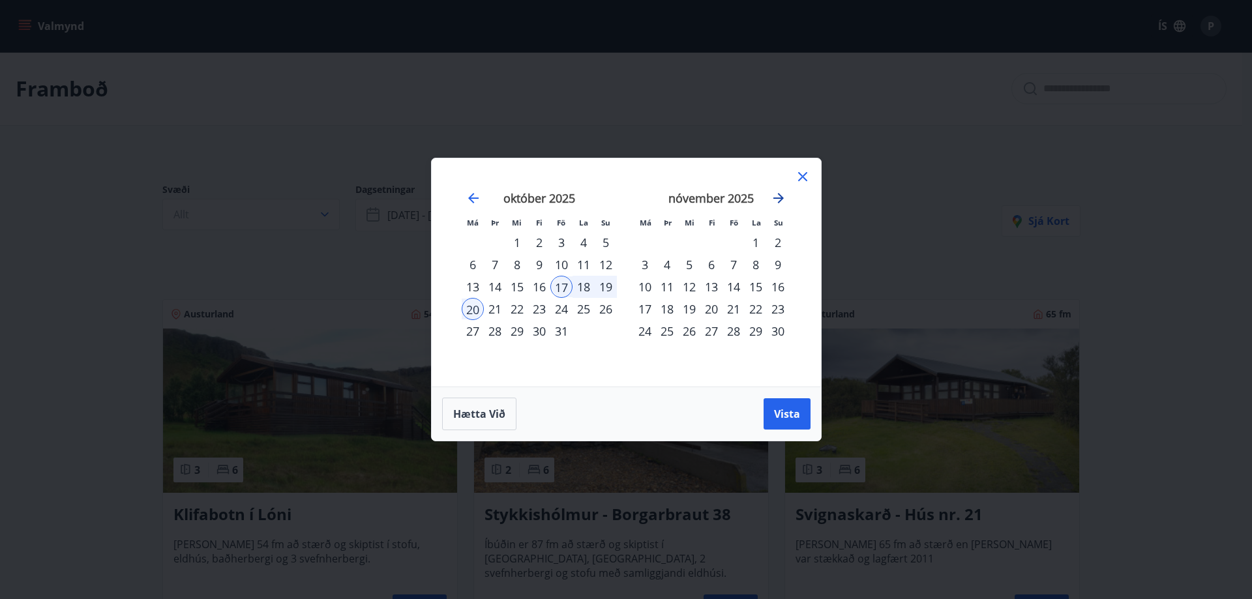
click at [779, 200] on icon "Move forward to switch to the next month." at bounding box center [779, 198] width 16 height 16
click at [559, 289] on div "16" at bounding box center [561, 287] width 22 height 22
click at [471, 306] on div "19" at bounding box center [473, 309] width 22 height 22
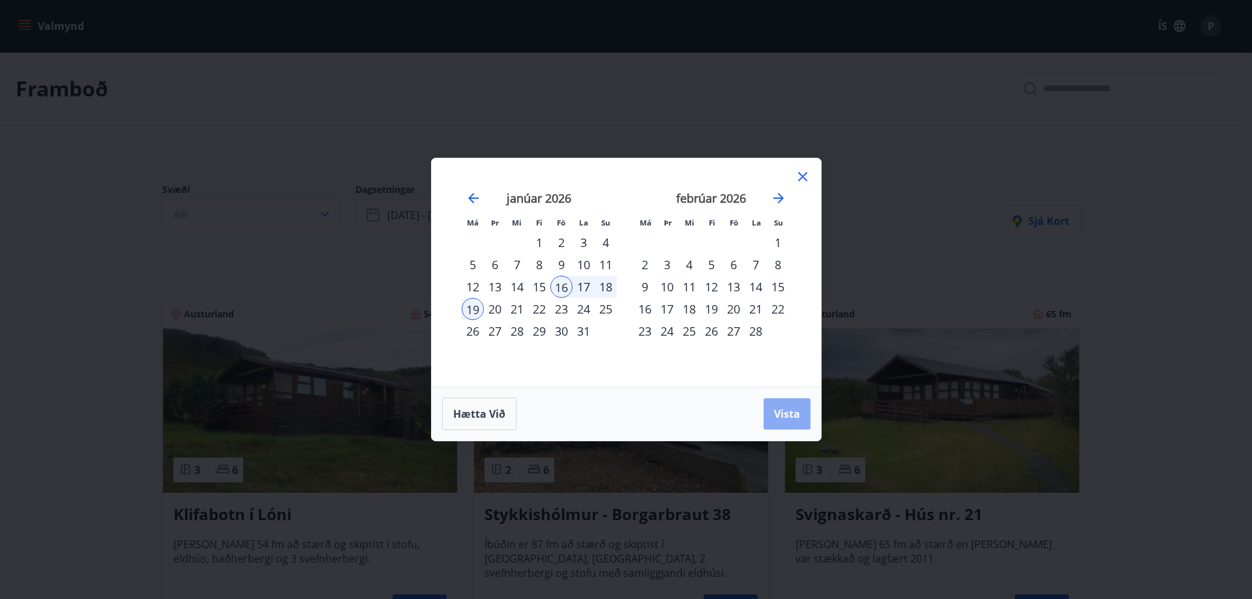
click at [776, 413] on span "Vista" at bounding box center [787, 414] width 26 height 14
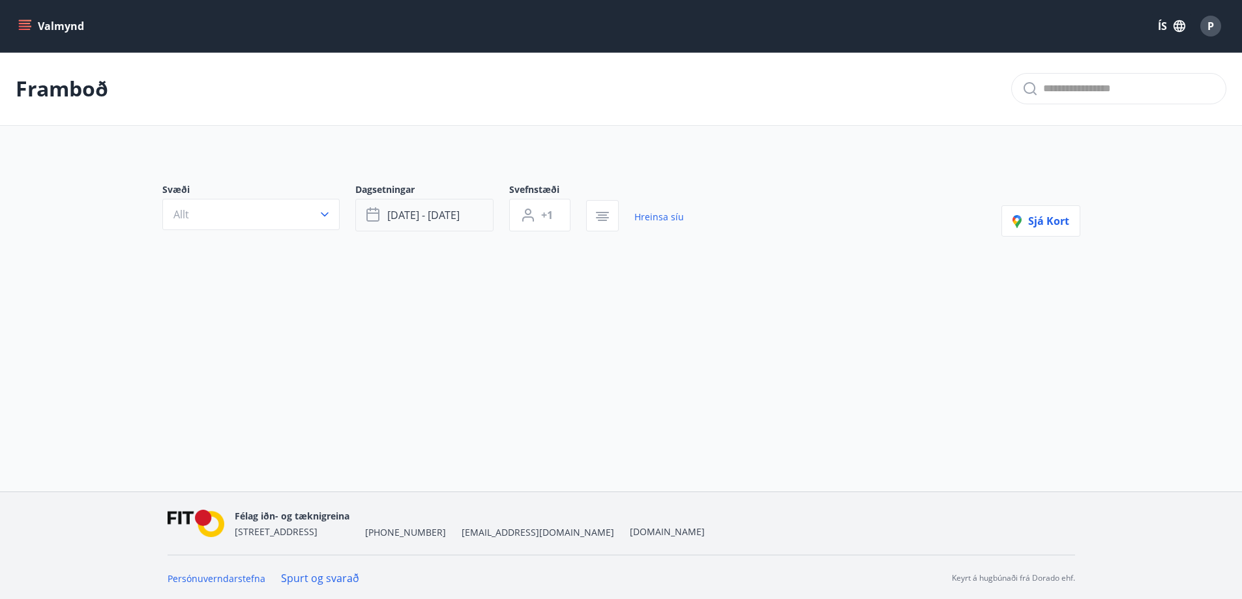
click at [406, 221] on span "[DATE] - [DATE]" at bounding box center [423, 215] width 72 height 14
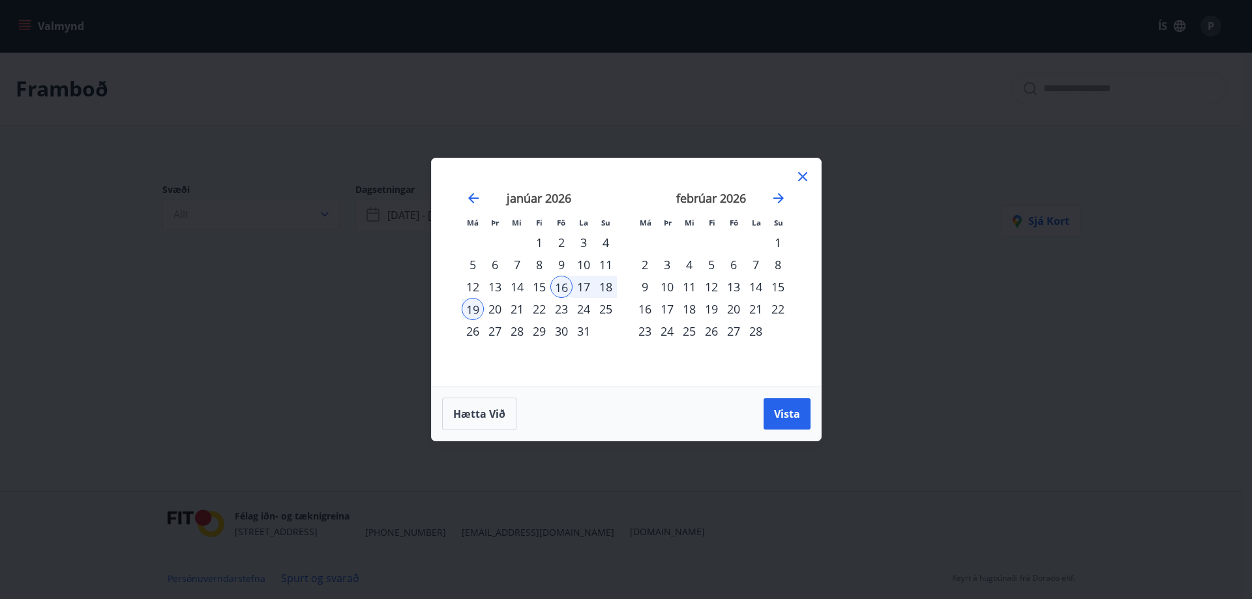
click at [806, 181] on icon at bounding box center [803, 177] width 16 height 16
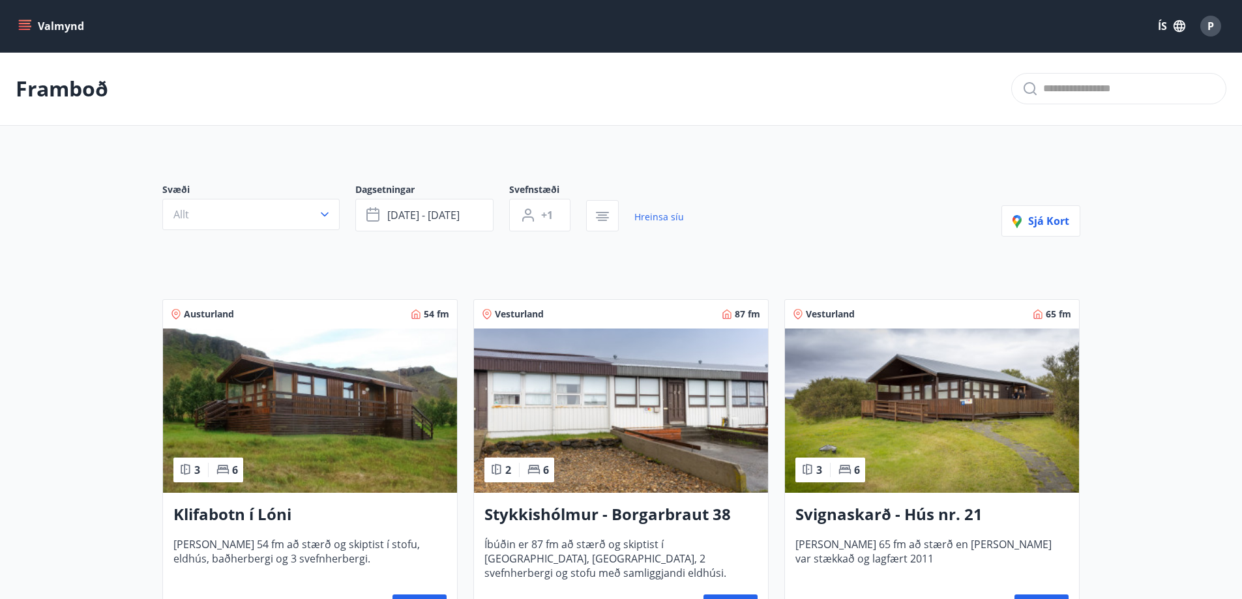
click at [59, 23] on button "Valmynd" at bounding box center [53, 25] width 74 height 23
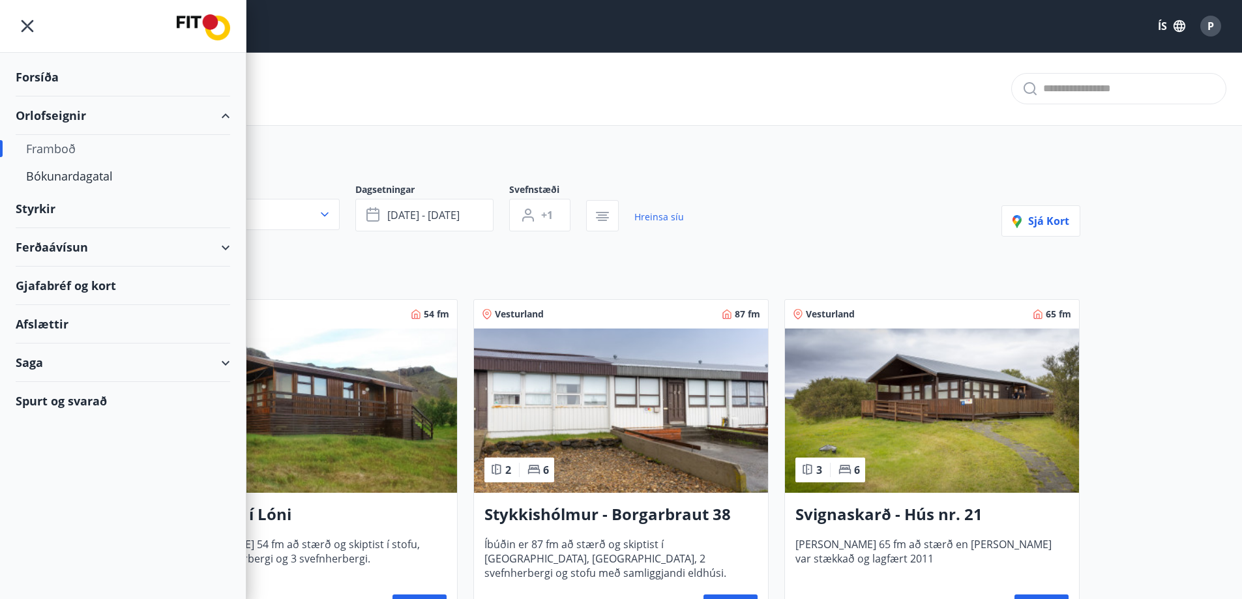
click at [36, 97] on div "Styrkir" at bounding box center [123, 77] width 215 height 38
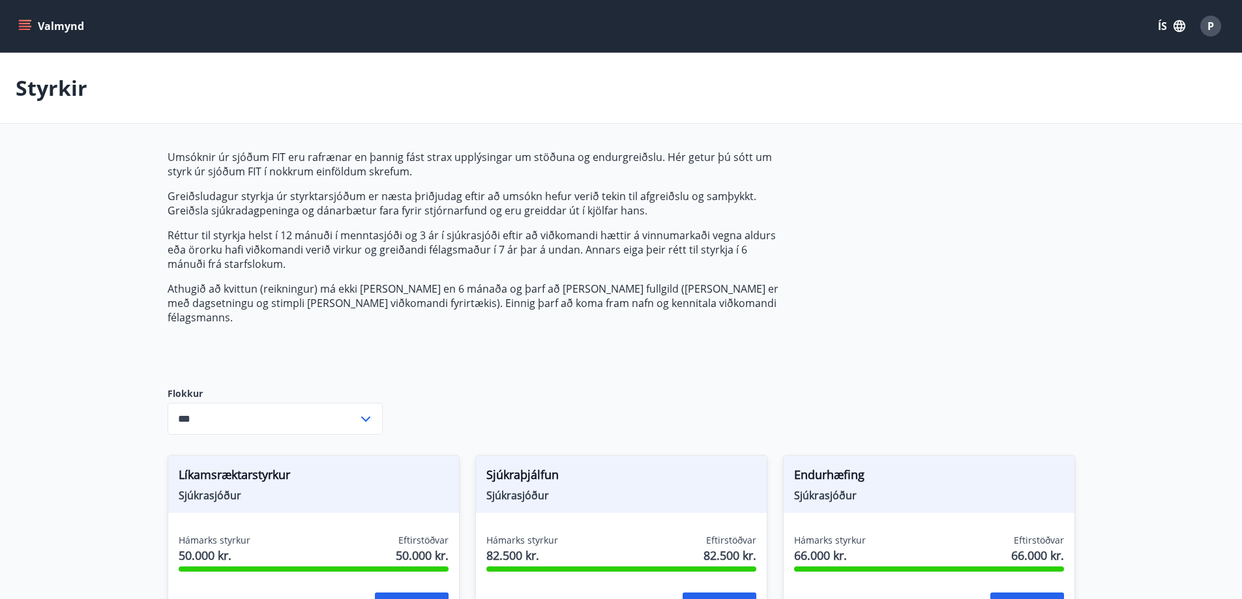
type input "***"
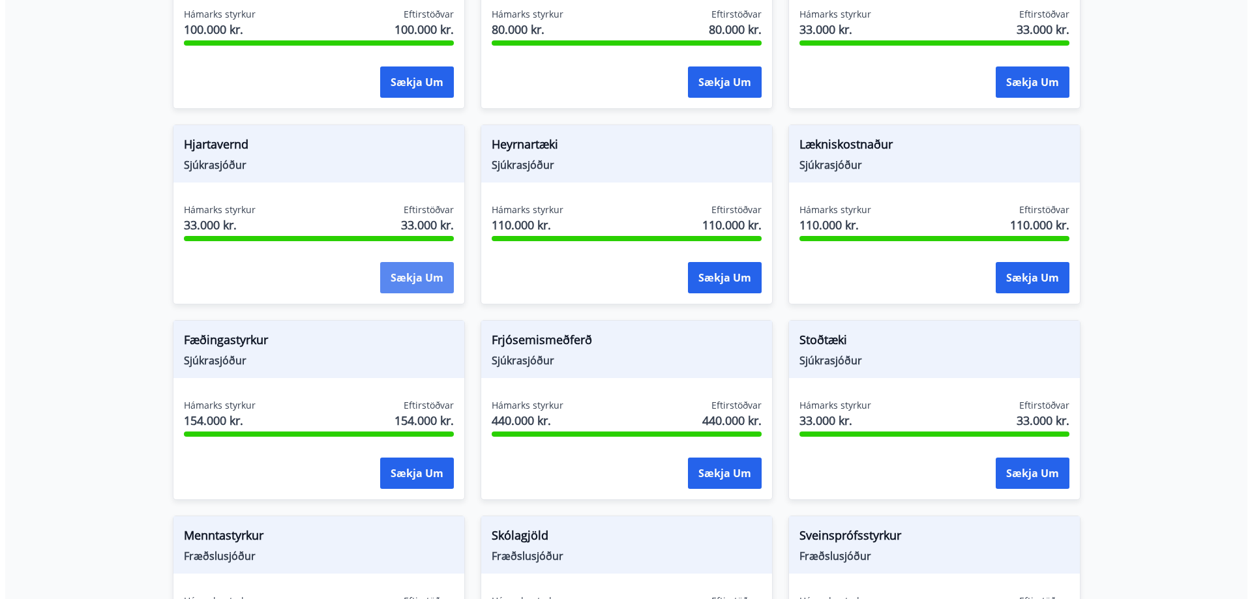
scroll to position [721, 0]
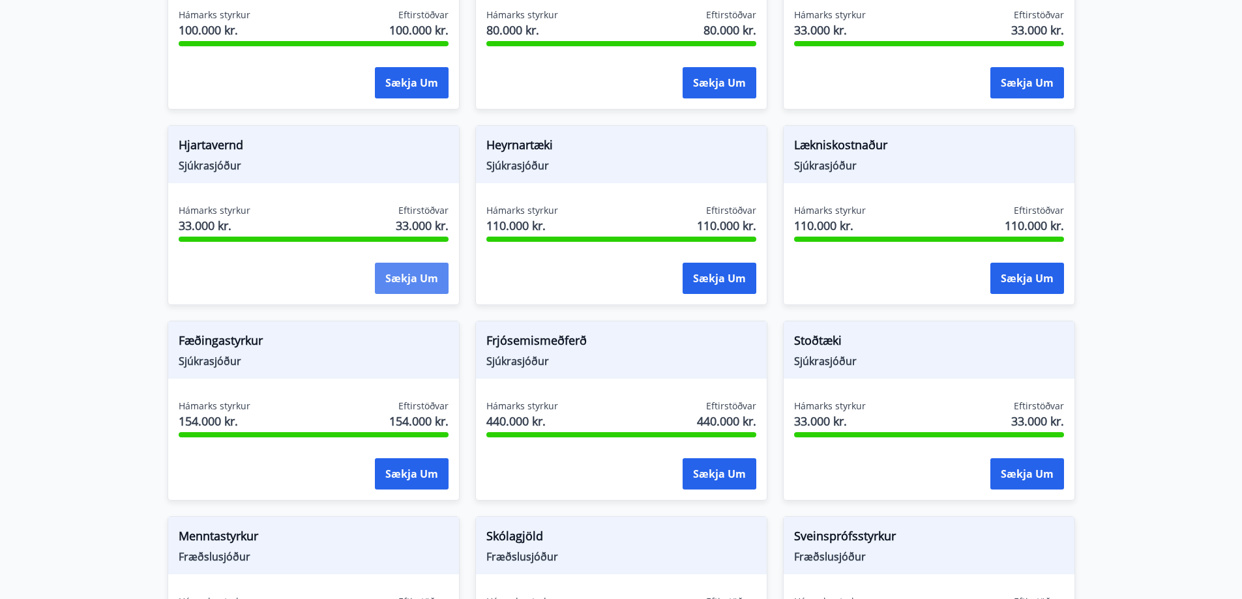
click at [417, 263] on button "Sækja um" at bounding box center [412, 278] width 74 height 31
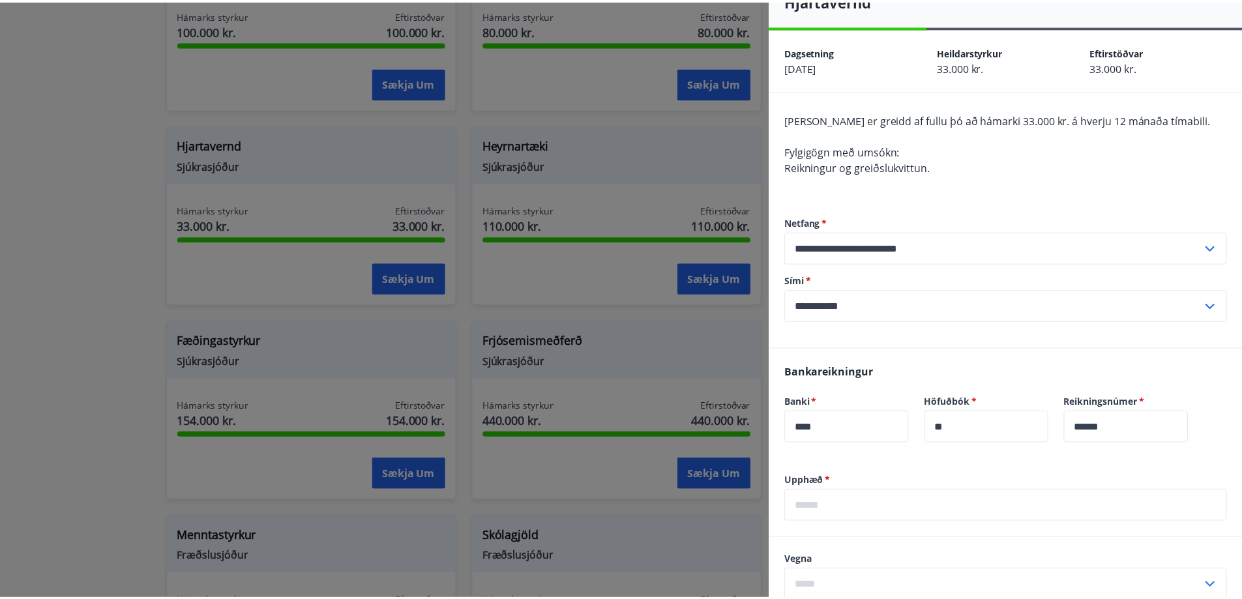
scroll to position [0, 0]
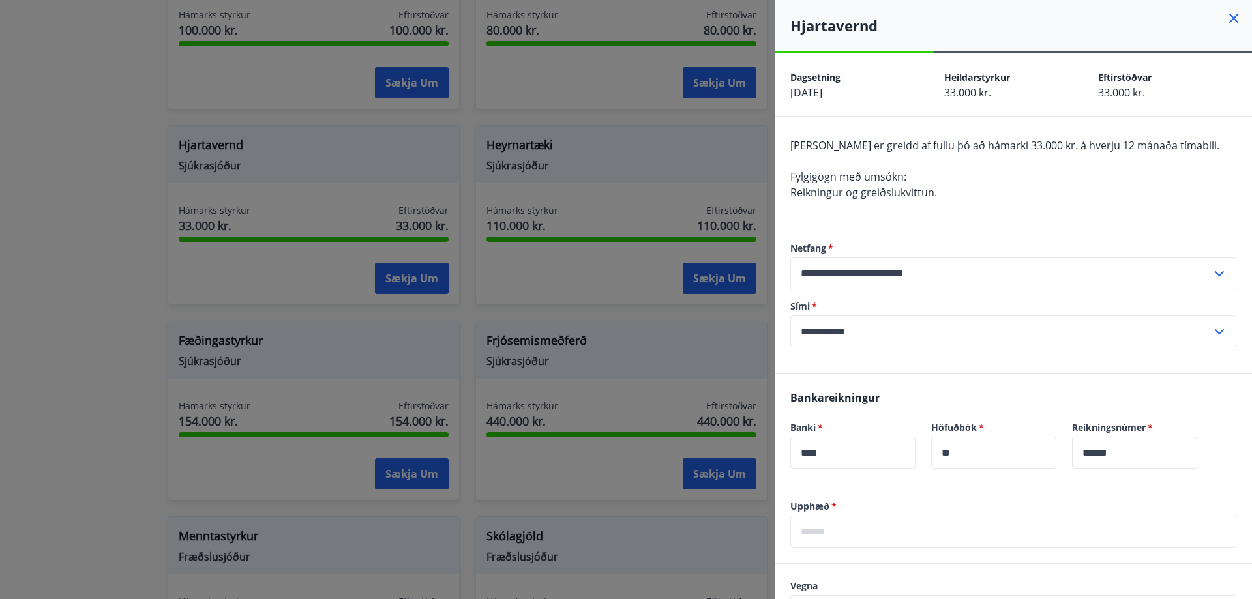
click at [1229, 22] on icon at bounding box center [1233, 18] width 9 height 9
